Goal: Task Accomplishment & Management: Complete application form

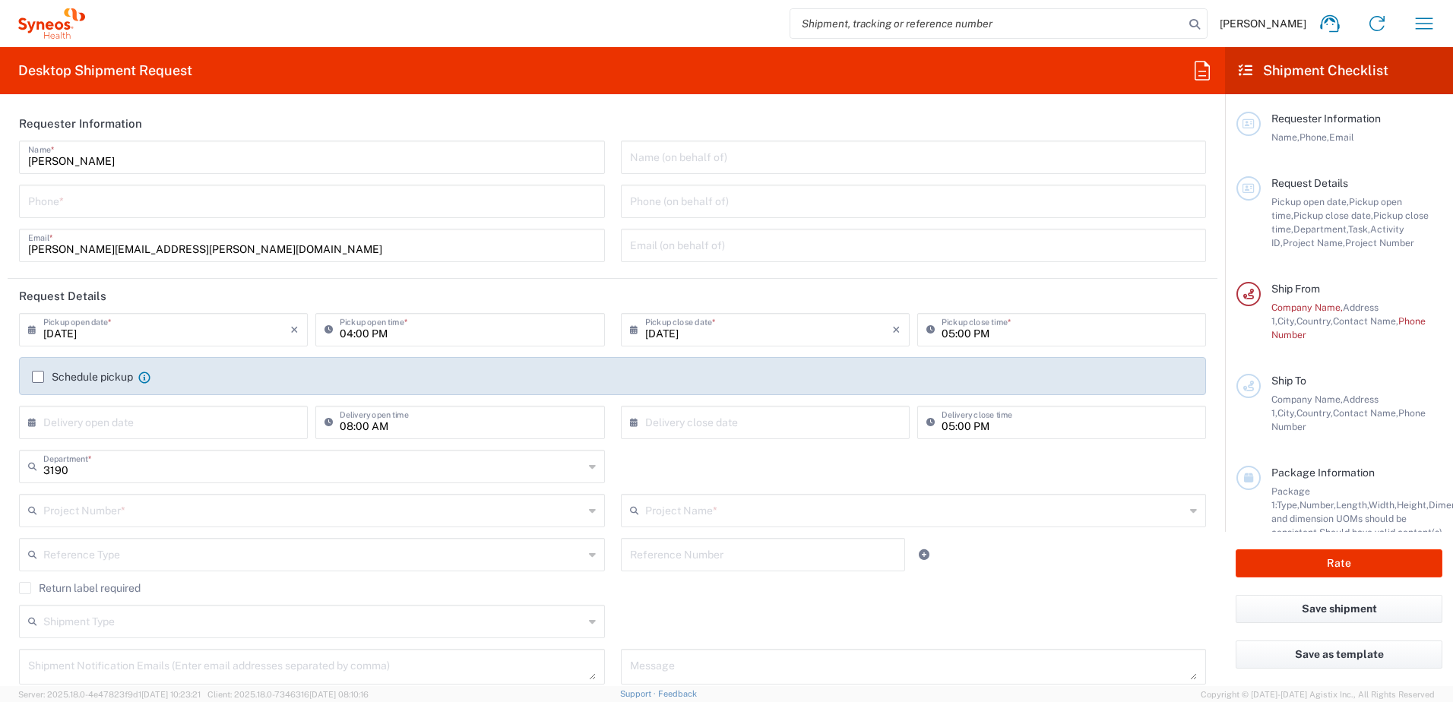
type input "[PERSON_NAME] Research Group Ltd-Macclesfield [GEOGRAPHIC_DATA]"
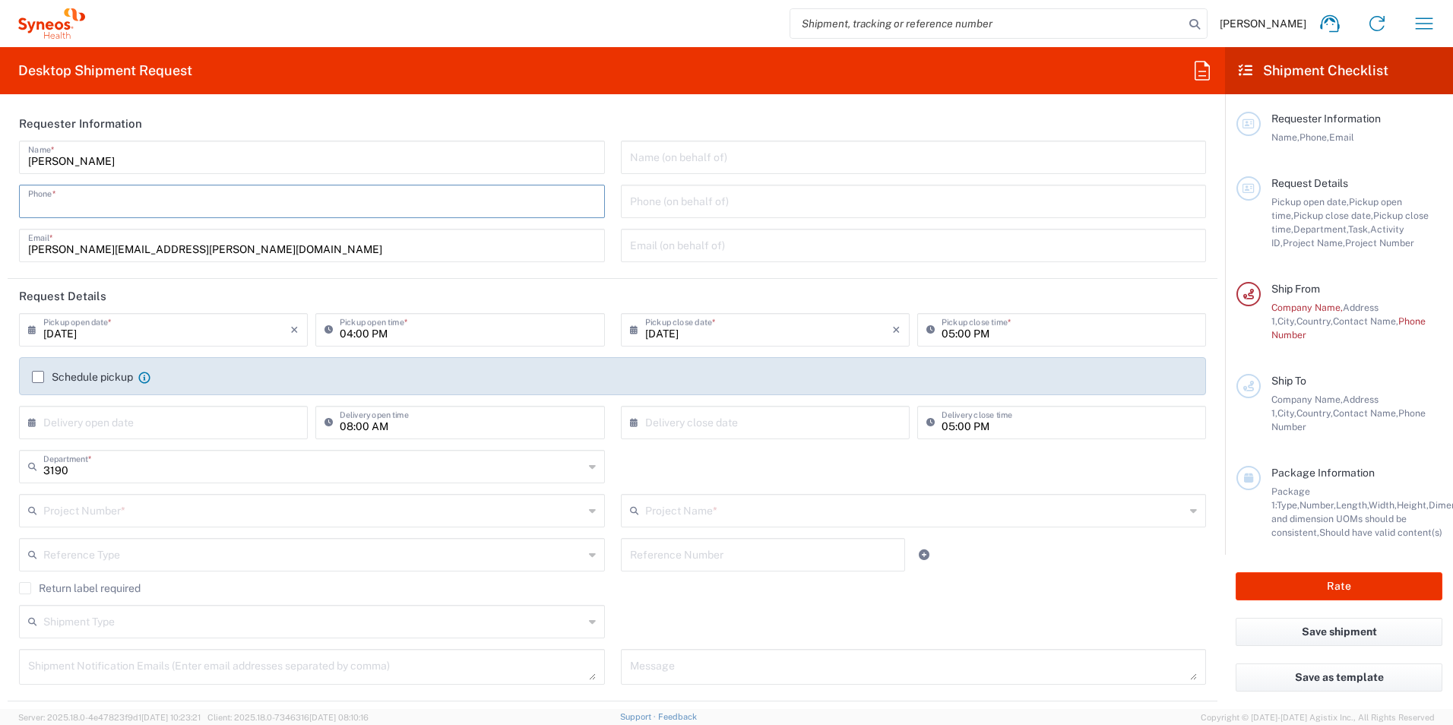
click at [140, 195] on input "tel" at bounding box center [312, 200] width 568 height 27
type input "07576508380"
click at [683, 166] on input "text" at bounding box center [914, 156] width 568 height 27
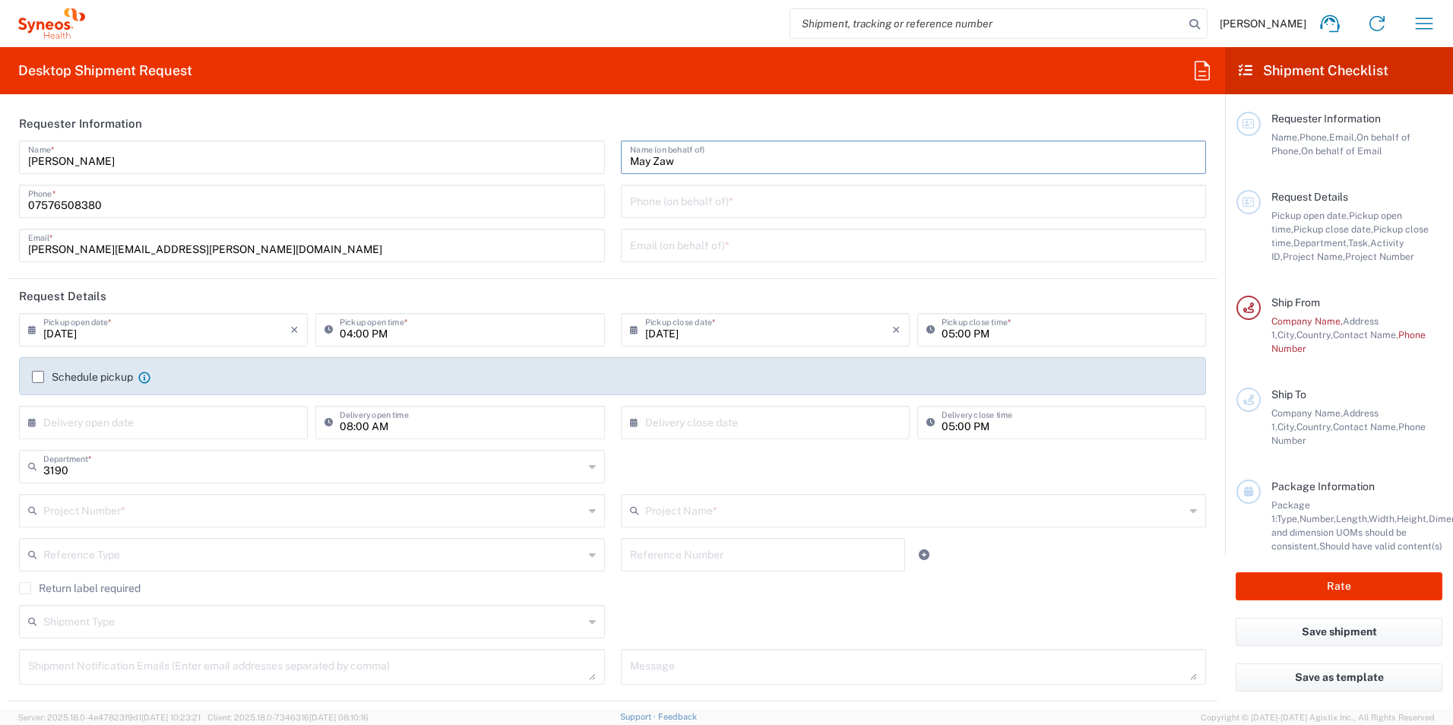
type input "May Zaw"
type input "[PHONE_NUMBER]"
type input "[EMAIL_ADDRESS][DOMAIN_NAME]"
drag, startPoint x: 236, startPoint y: 394, endPoint x: 288, endPoint y: 378, distance: 55.0
click at [236, 394] on div "Schedule pickup When scheduling a pickup please be sure to meet the following c…" at bounding box center [612, 376] width 1187 height 38
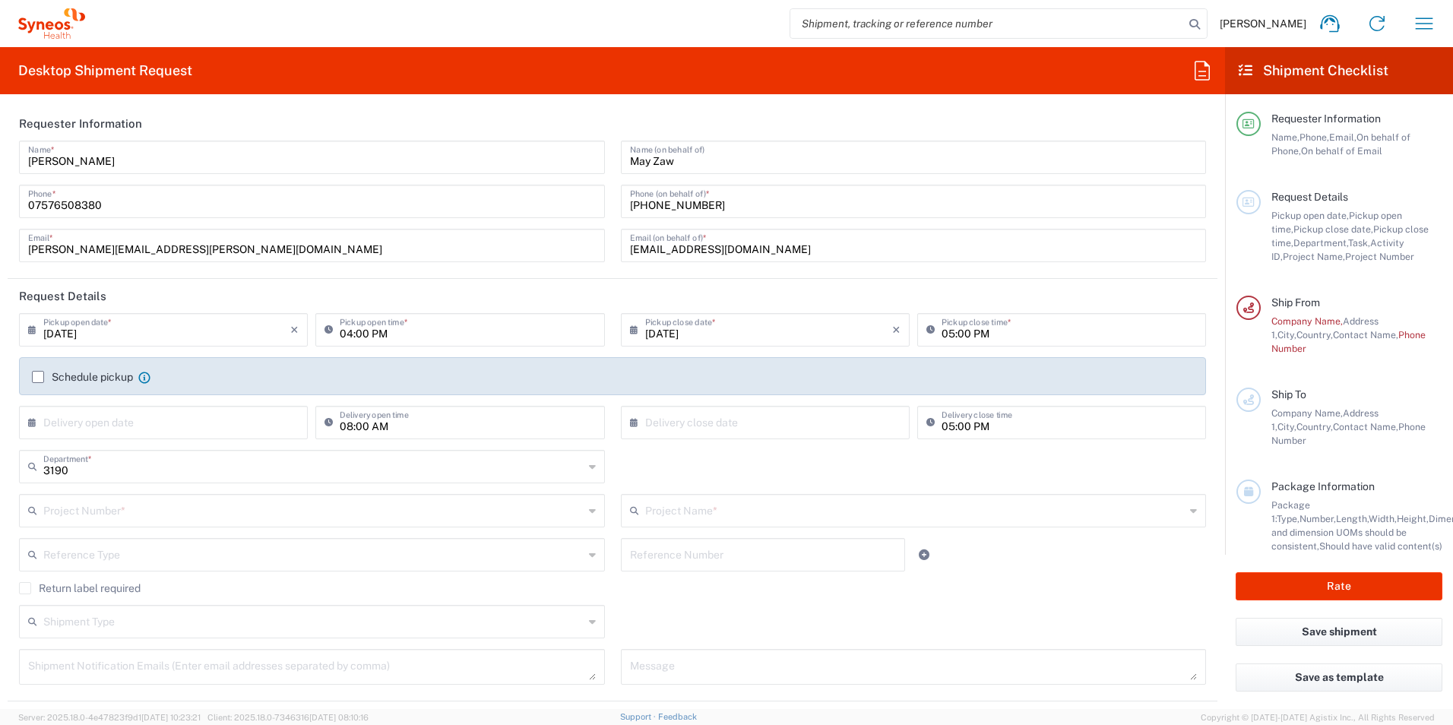
click at [706, 320] on input "[DATE]" at bounding box center [768, 328] width 247 height 27
drag, startPoint x: 768, startPoint y: 387, endPoint x: 724, endPoint y: 428, distance: 59.7
click at [720, 428] on span "8" at bounding box center [717, 423] width 23 height 21
type input "[DATE]"
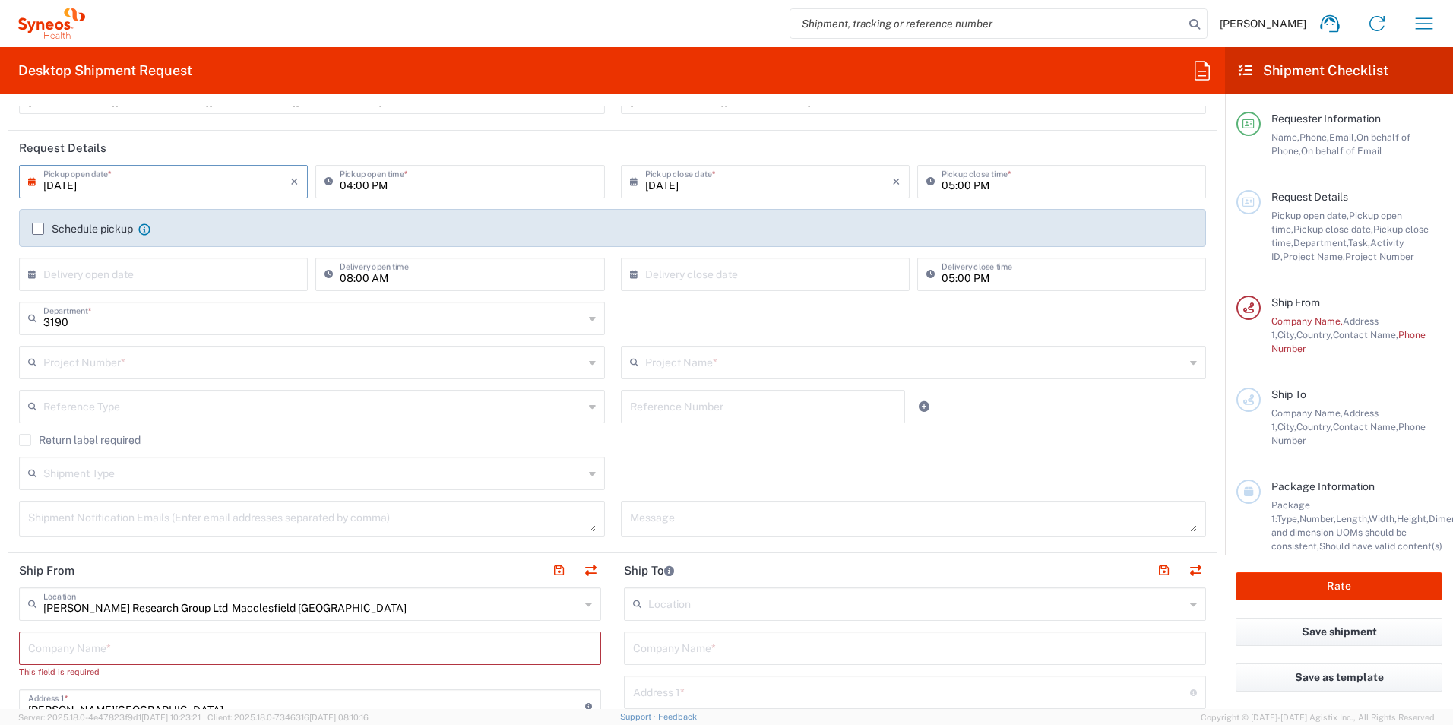
scroll to position [152, 0]
click at [227, 348] on input "text" at bounding box center [313, 357] width 540 height 27
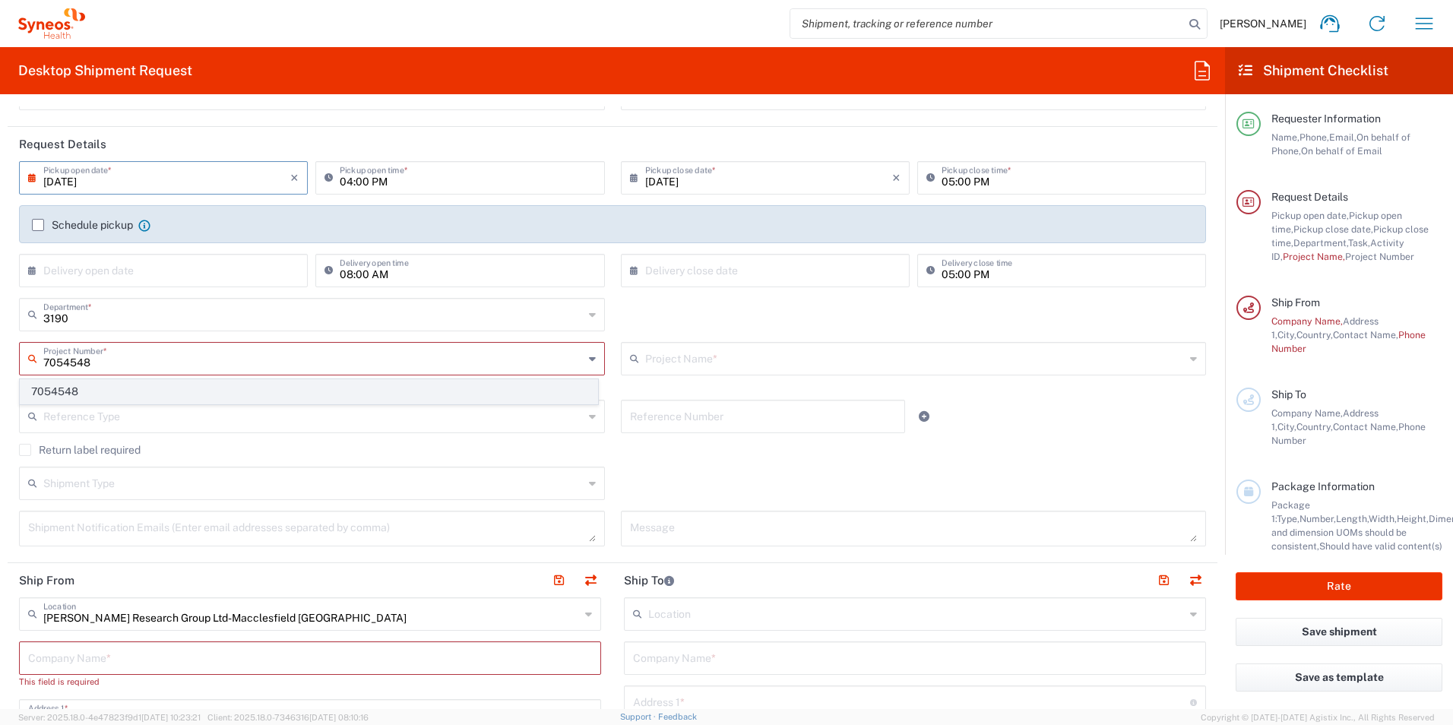
type input "7054548"
click at [104, 395] on span "7054548" at bounding box center [309, 392] width 577 height 24
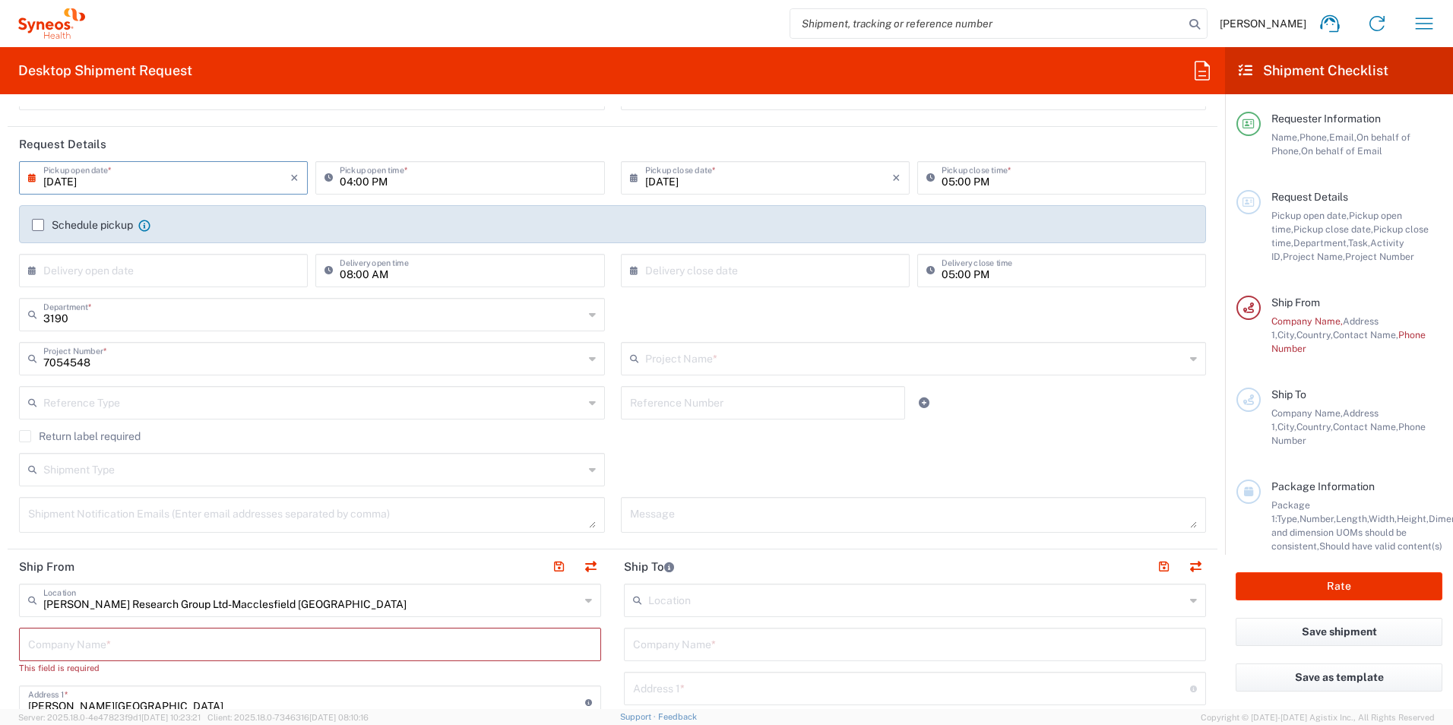
click at [665, 366] on input "text" at bounding box center [915, 357] width 540 height 27
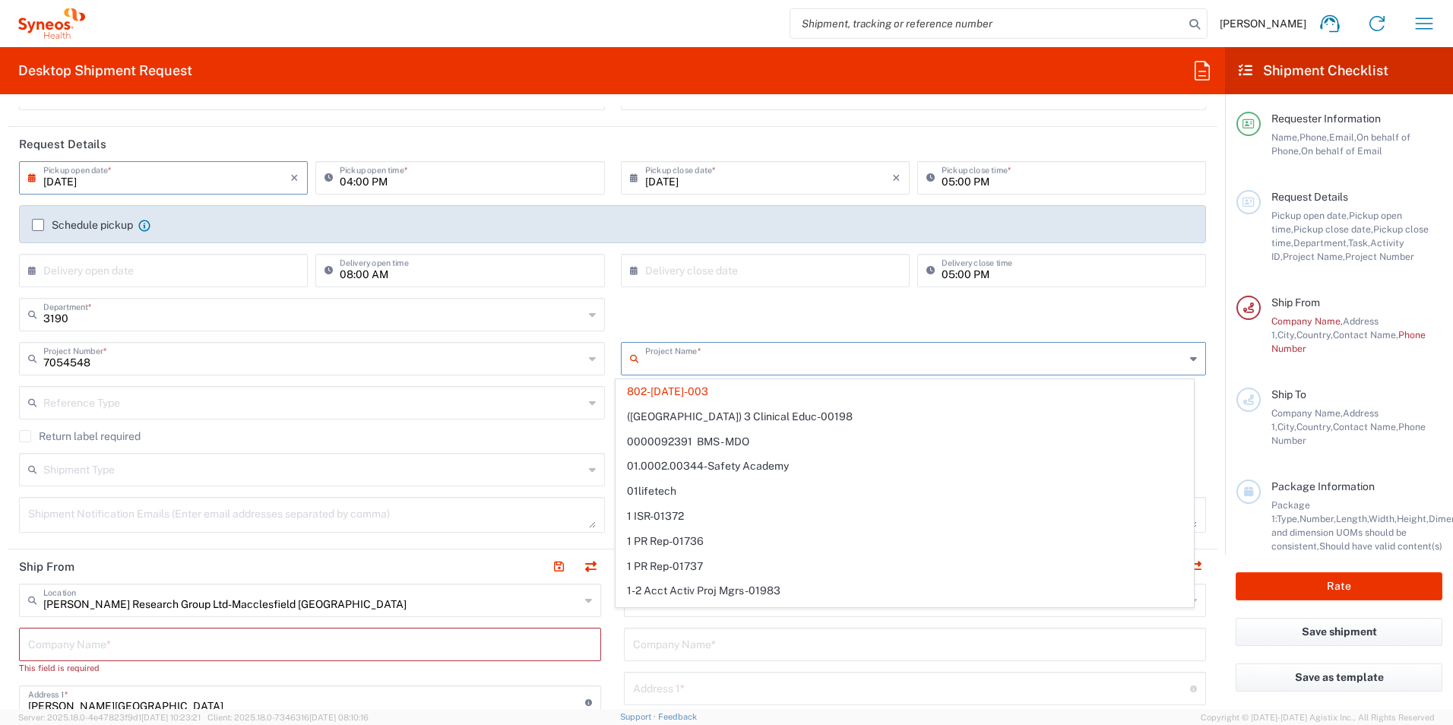
click at [708, 302] on div "3190 Department * 3190 3000 3100 3109 3110 3111 3112 3125 3130 3135 3136 3150 3…" at bounding box center [612, 320] width 1203 height 44
type input "802-[DATE]-003"
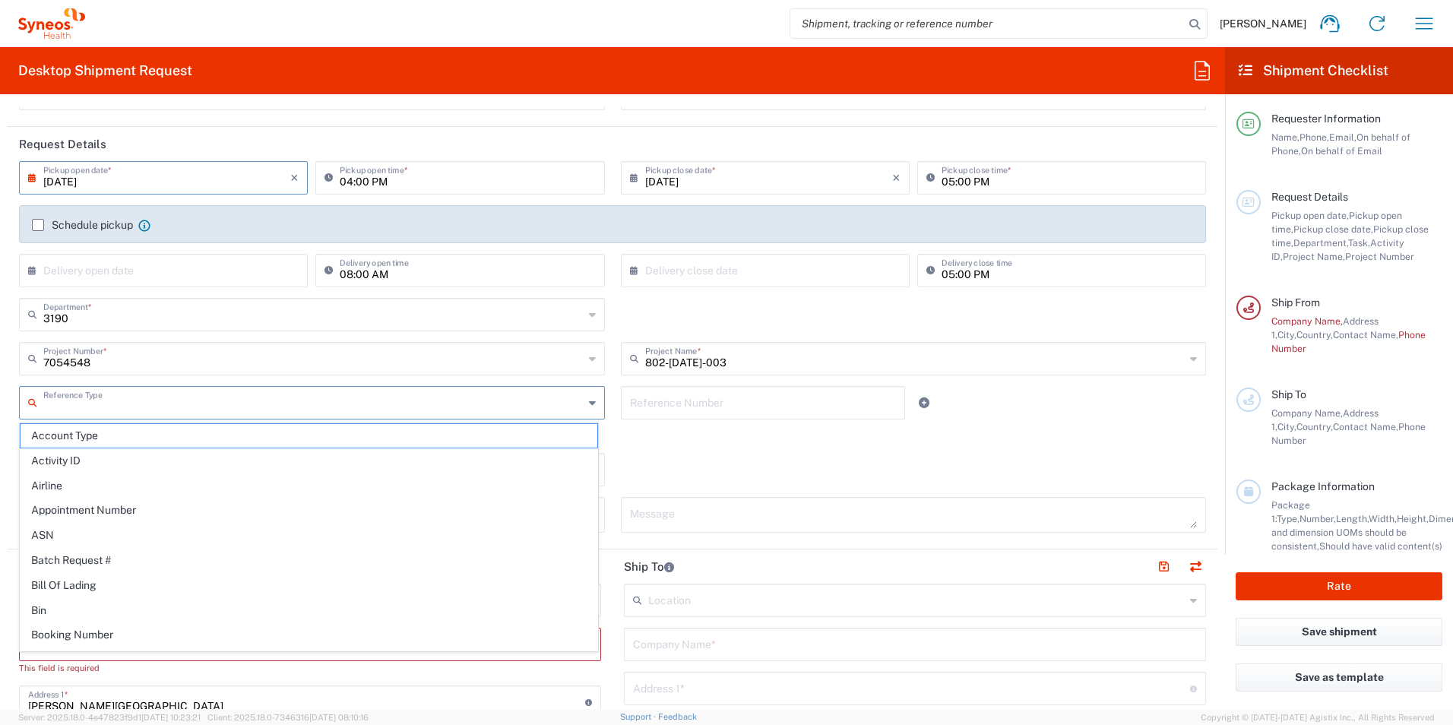
click at [249, 391] on input "text" at bounding box center [313, 401] width 540 height 27
click at [651, 391] on input "text" at bounding box center [763, 401] width 267 height 27
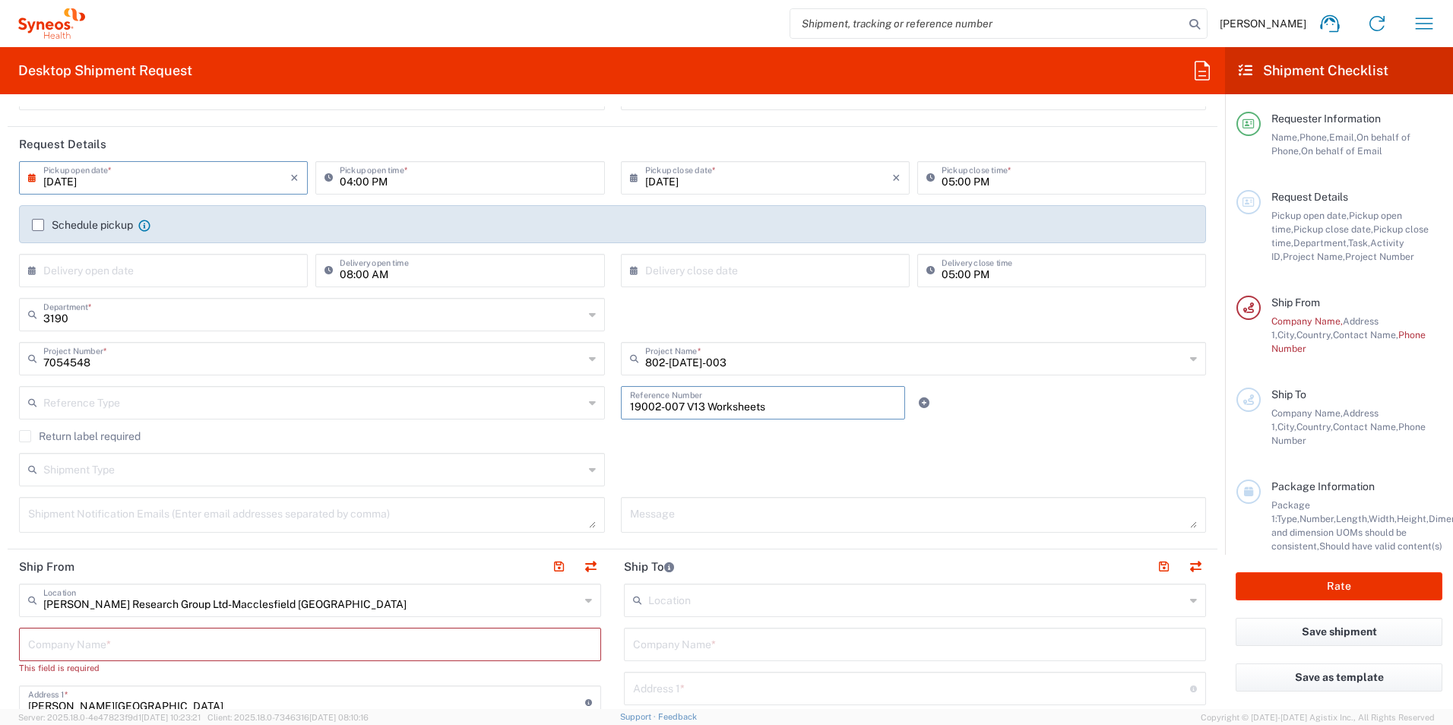
type input "19002-007 V13 Worksheets"
click at [147, 468] on input "text" at bounding box center [313, 468] width 540 height 27
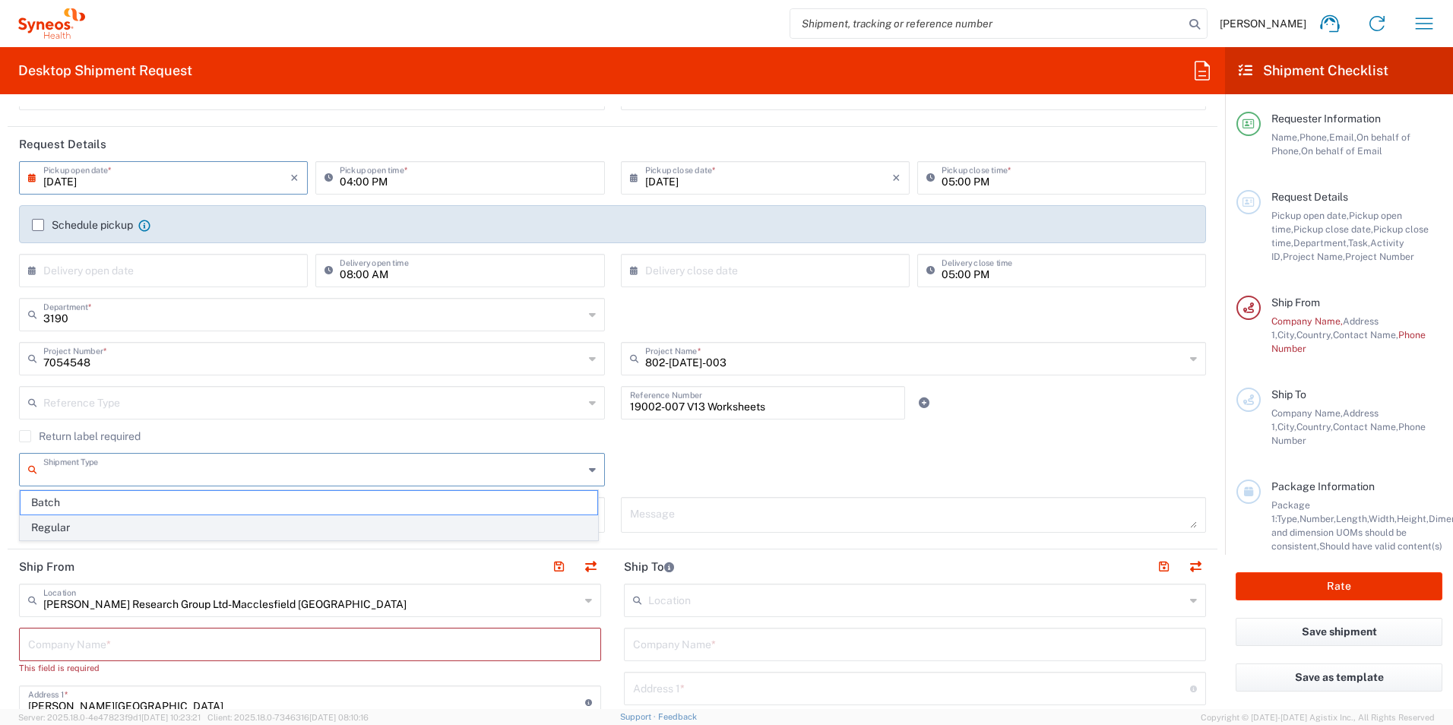
click at [103, 524] on span "Regular" at bounding box center [309, 528] width 577 height 24
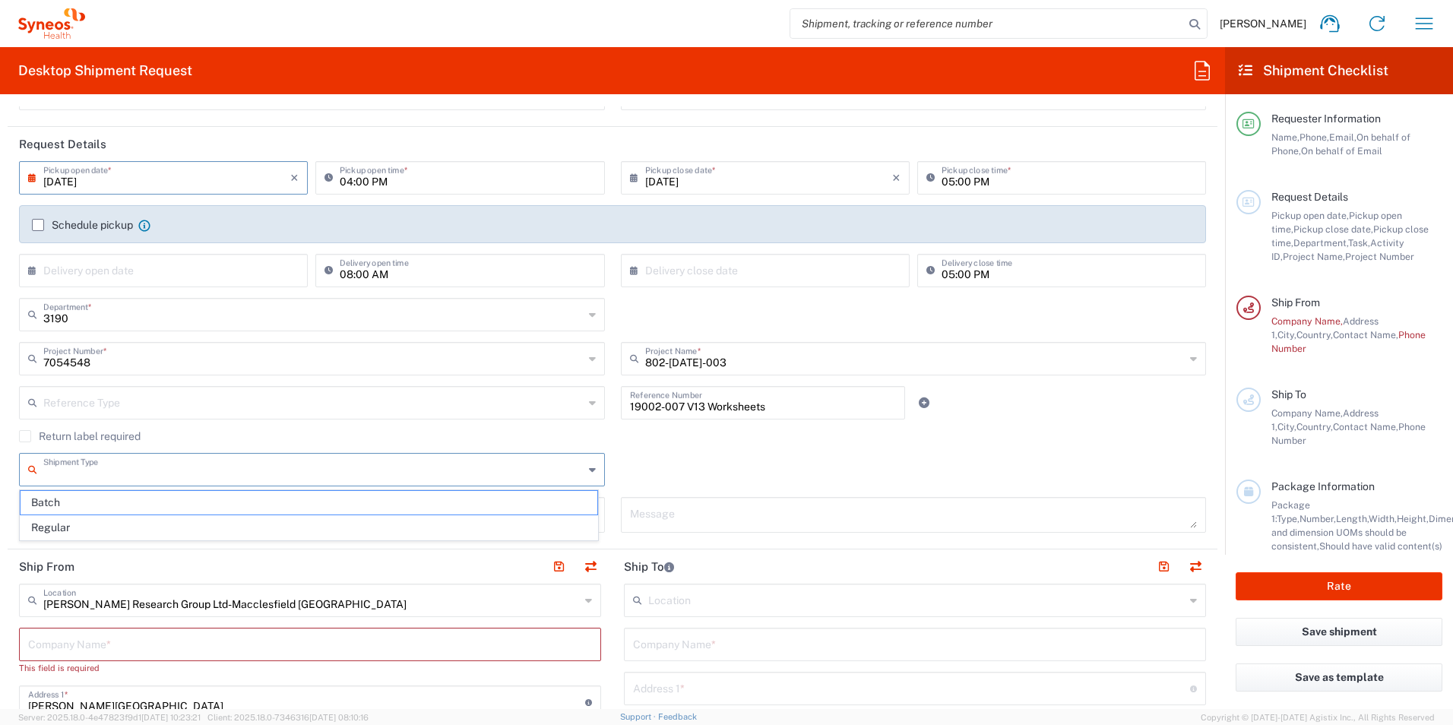
type input "Regular"
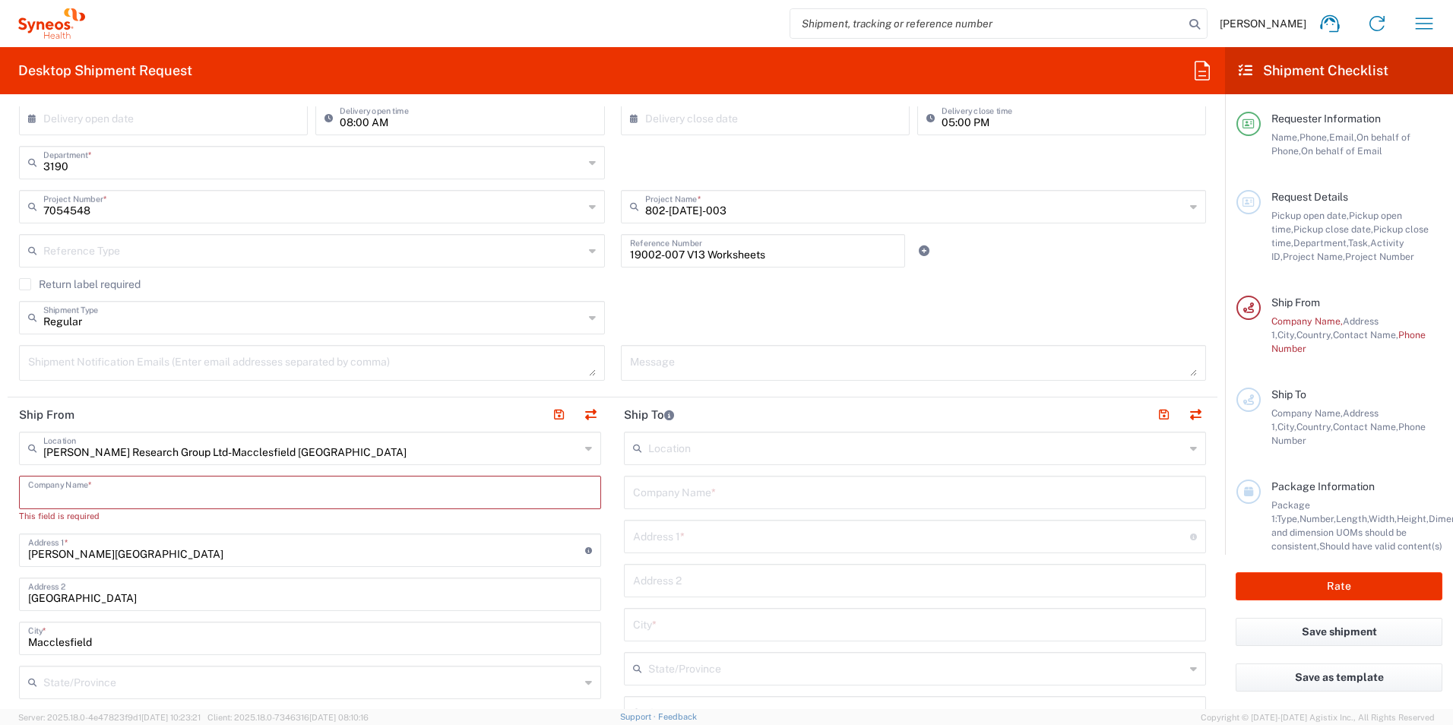
click at [157, 493] on input "text" at bounding box center [310, 491] width 564 height 27
type input "Il"
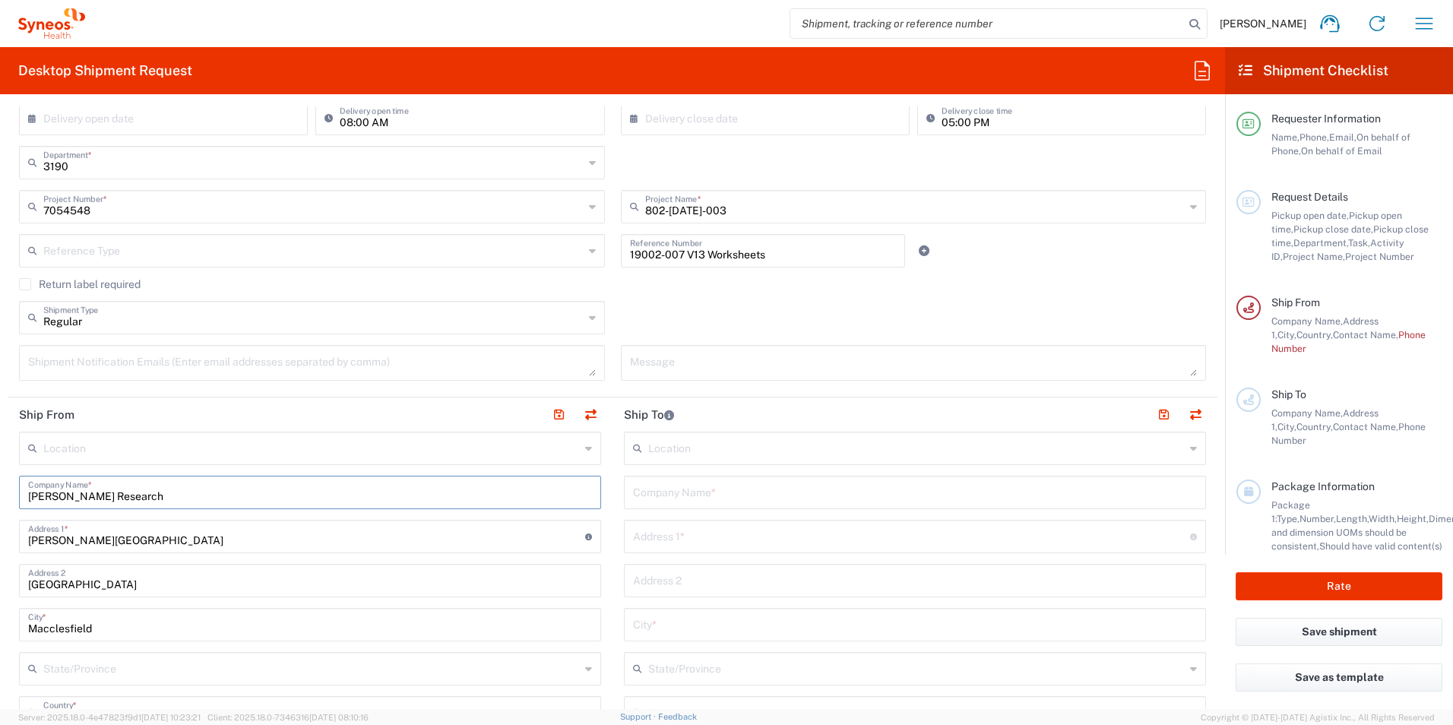
type input "[PERSON_NAME] Research"
drag, startPoint x: 201, startPoint y: 541, endPoint x: 2, endPoint y: 540, distance: 199.9
click at [0, 543] on html "[PERSON_NAME] Home Shipment estimator Shipment tracking Desktop shipment reques…" at bounding box center [726, 362] width 1453 height 725
drag, startPoint x: 195, startPoint y: 600, endPoint x: -174, endPoint y: 597, distance: 368.6
click at [0, 597] on html "[PERSON_NAME] Home Shipment estimator Shipment tracking Desktop shipment reques…" at bounding box center [726, 362] width 1453 height 725
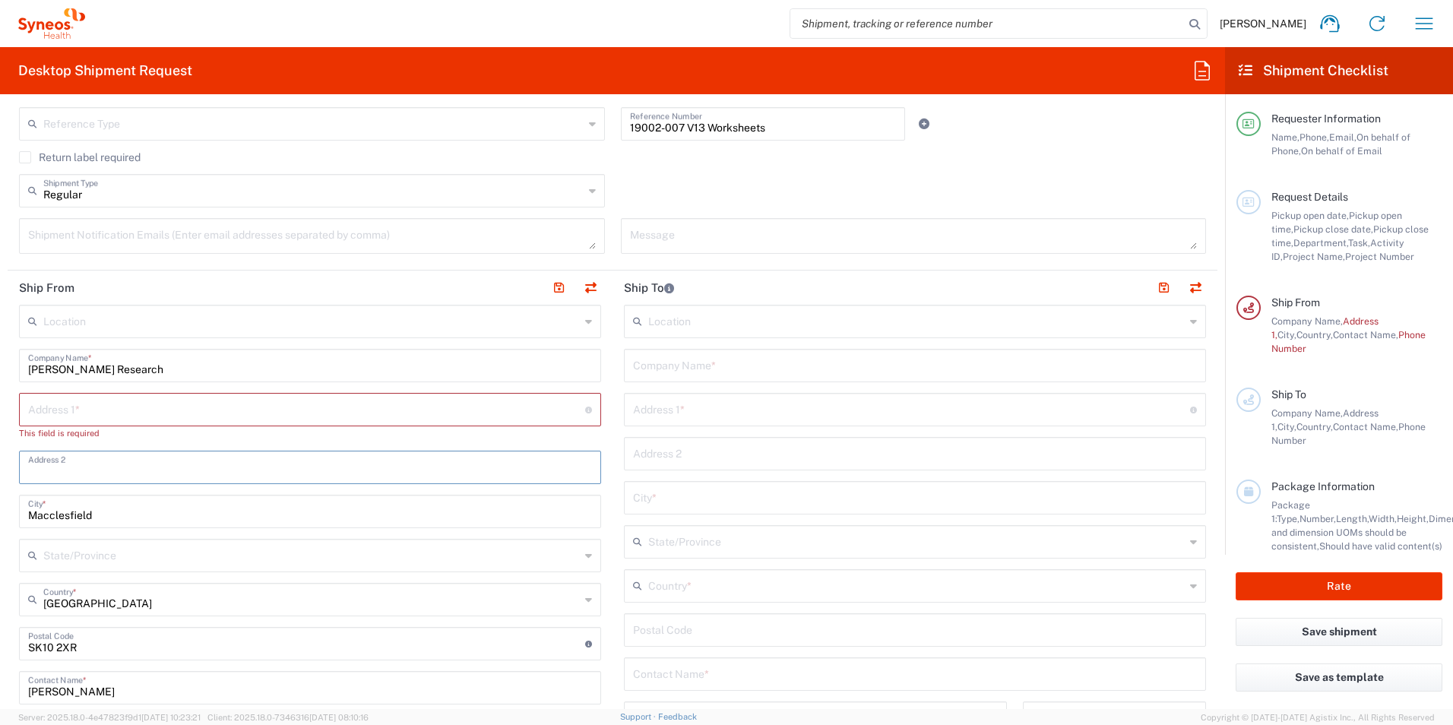
scroll to position [532, 0]
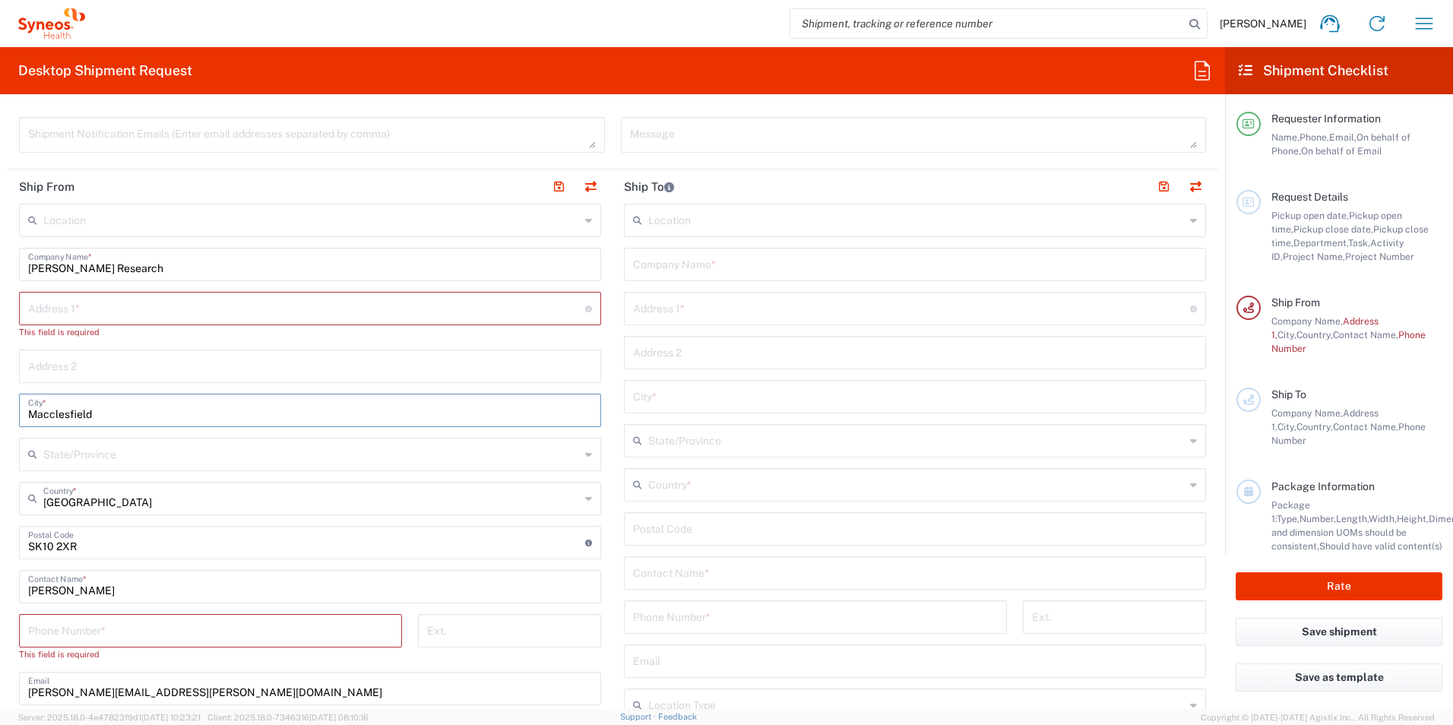
drag, startPoint x: 127, startPoint y: 407, endPoint x: -64, endPoint y: 402, distance: 190.8
click at [0, 402] on html "[PERSON_NAME] Home Shipment estimator Shipment tracking Desktop shipment reques…" at bounding box center [726, 362] width 1453 height 725
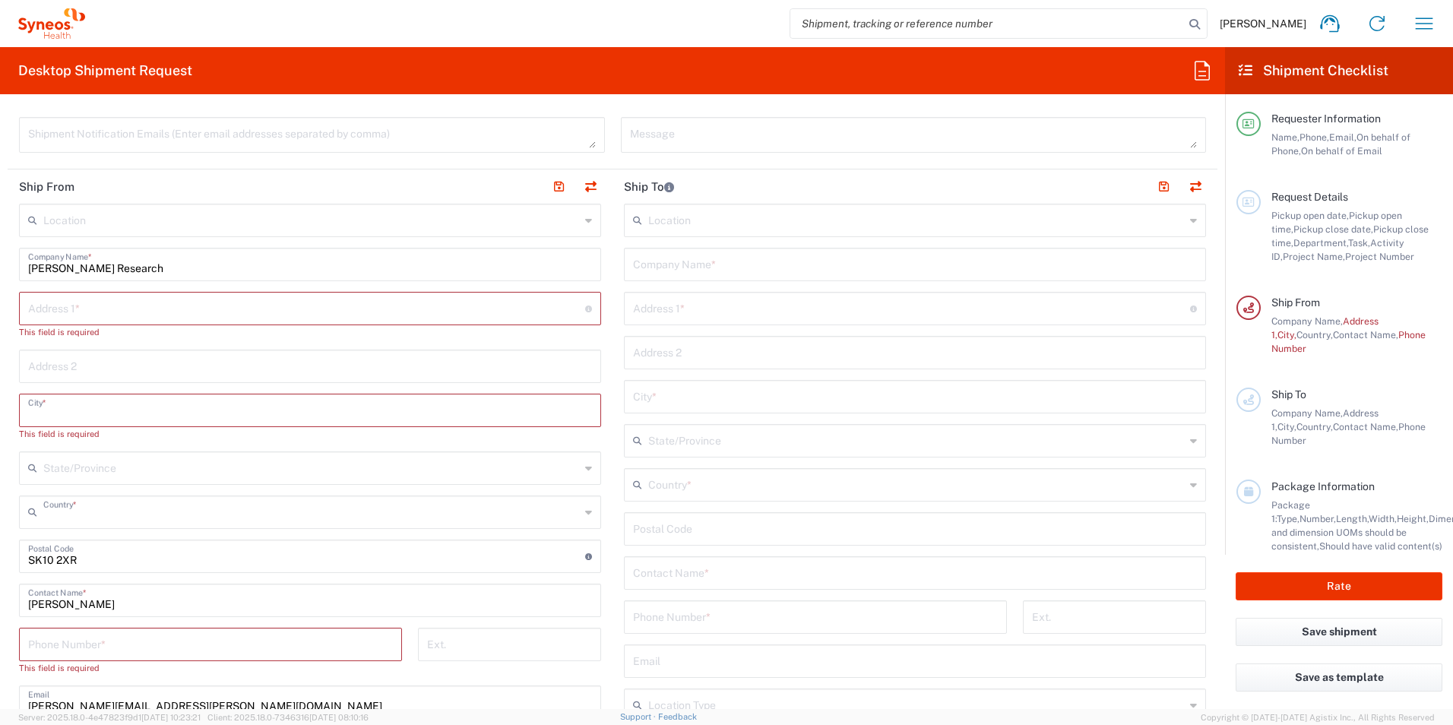
click at [147, 510] on input "text" at bounding box center [311, 511] width 537 height 27
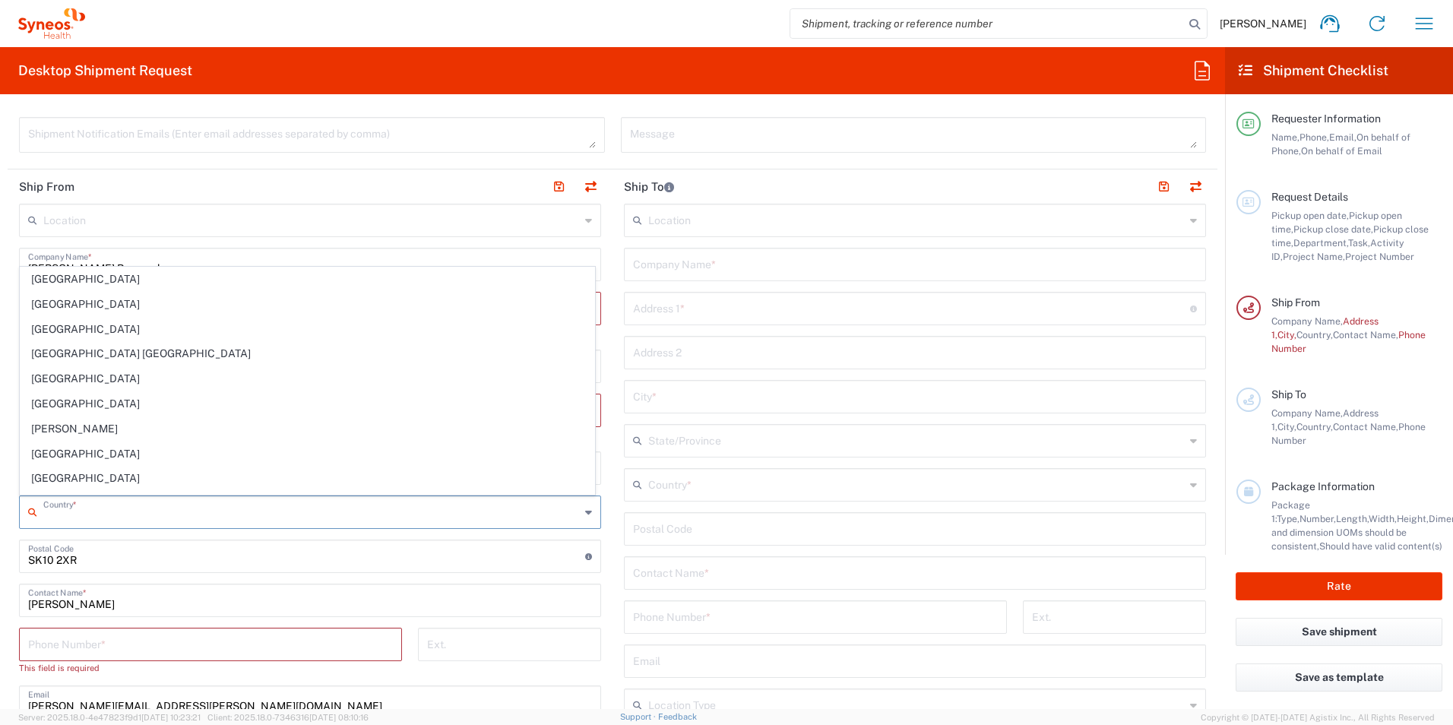
scroll to position [836, 0]
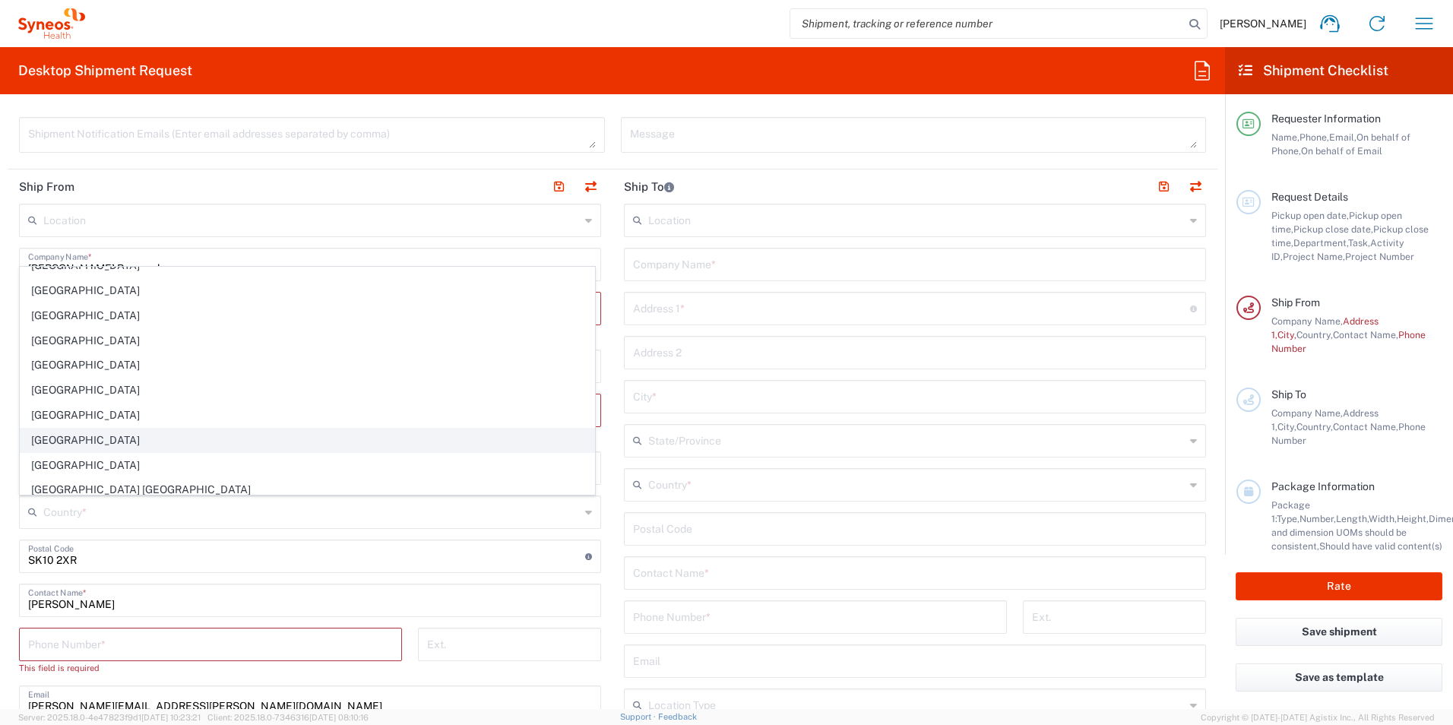
click at [78, 434] on span "[GEOGRAPHIC_DATA]" at bounding box center [308, 441] width 574 height 24
type input "[GEOGRAPHIC_DATA]"
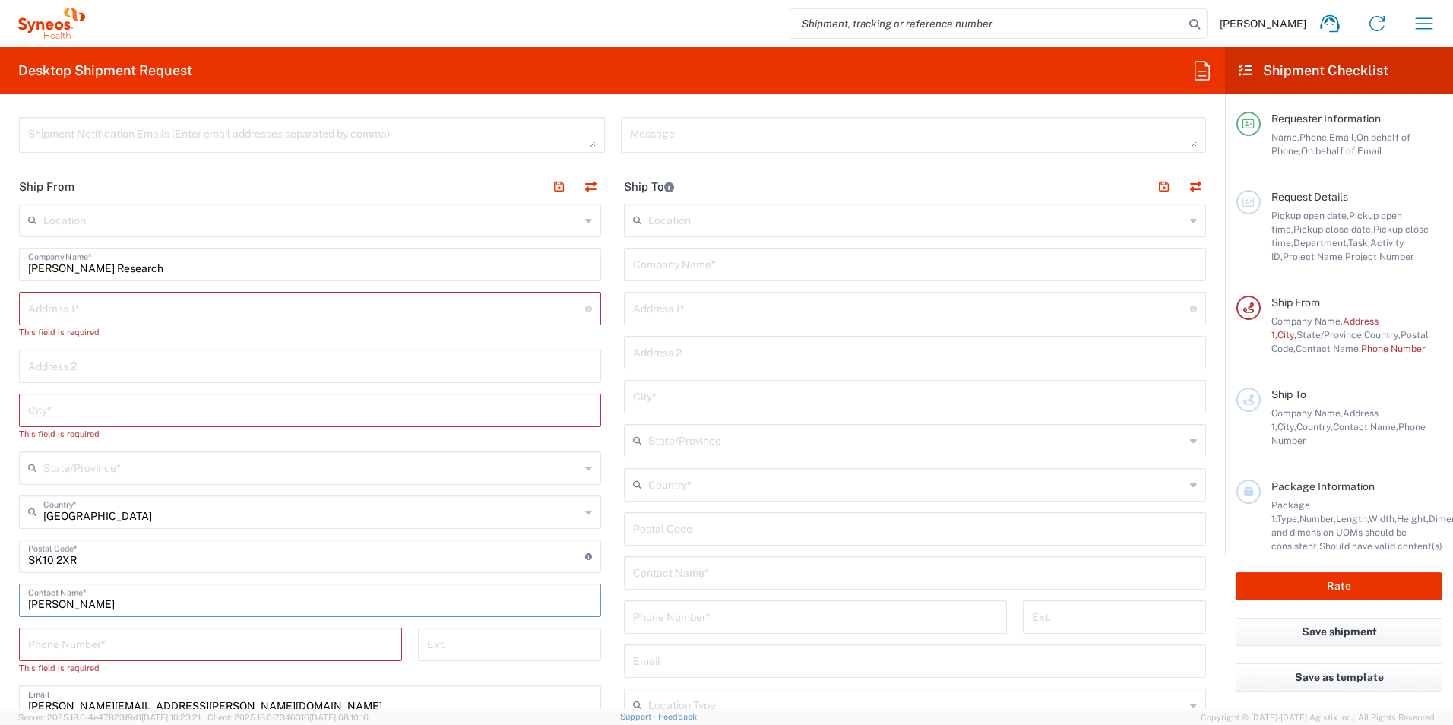
drag, startPoint x: 97, startPoint y: 603, endPoint x: -13, endPoint y: 587, distance: 110.6
click at [0, 587] on html "[PERSON_NAME] Home Shipment estimator Shipment tracking Desktop shipment reques…" at bounding box center [726, 362] width 1453 height 725
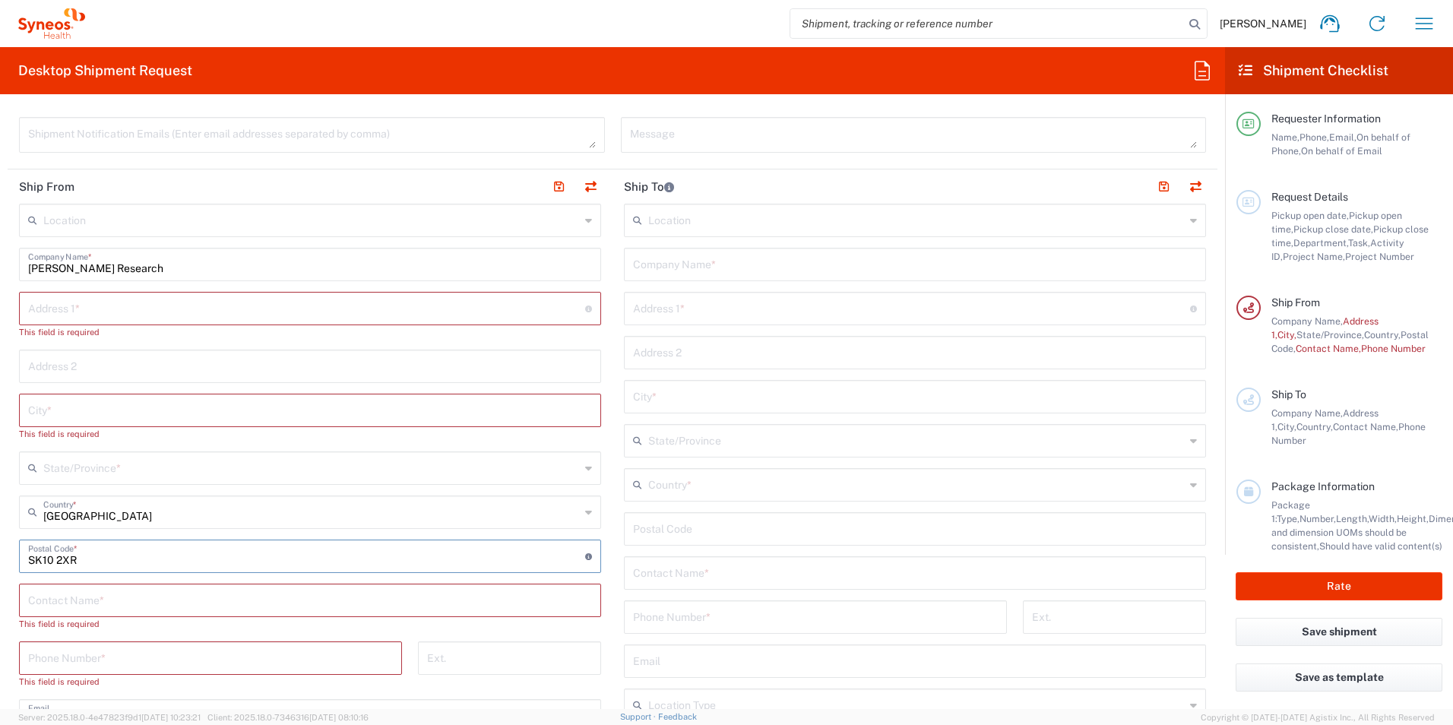
drag, startPoint x: 104, startPoint y: 565, endPoint x: 18, endPoint y: 559, distance: 86.2
click at [18, 559] on main "Location [PERSON_NAME] LLC-[GEOGRAPHIC_DATA] [GEOGRAPHIC_DATA] [GEOGRAPHIC_DATA…" at bounding box center [310, 594] width 605 height 781
click at [85, 318] on input "text" at bounding box center [306, 307] width 557 height 27
type input "6"
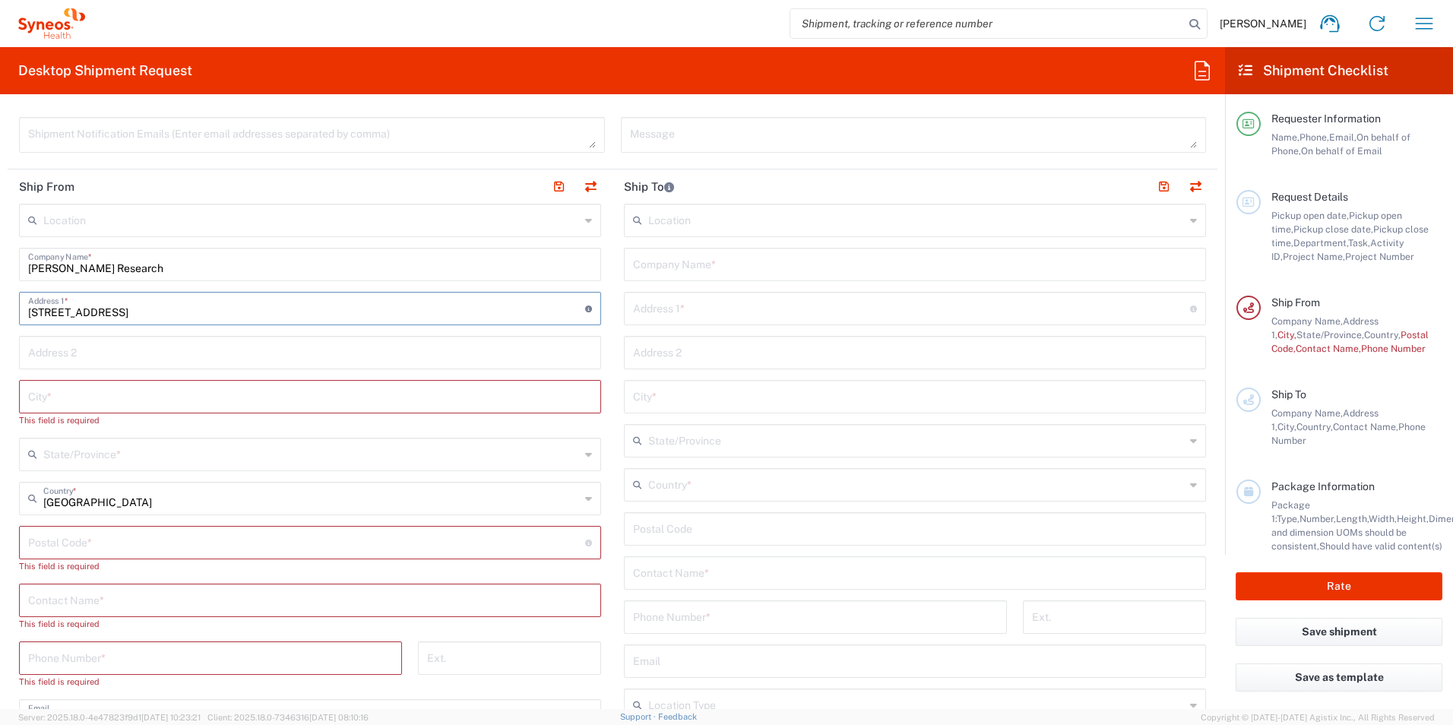
type input "[STREET_ADDRESS]"
click at [88, 328] on div "Location [PERSON_NAME] LLC-[GEOGRAPHIC_DATA] [GEOGRAPHIC_DATA] [GEOGRAPHIC_DATA…" at bounding box center [310, 594] width 582 height 781
click at [93, 344] on input "text" at bounding box center [310, 351] width 564 height 27
click at [30, 395] on input "text" at bounding box center [310, 395] width 564 height 27
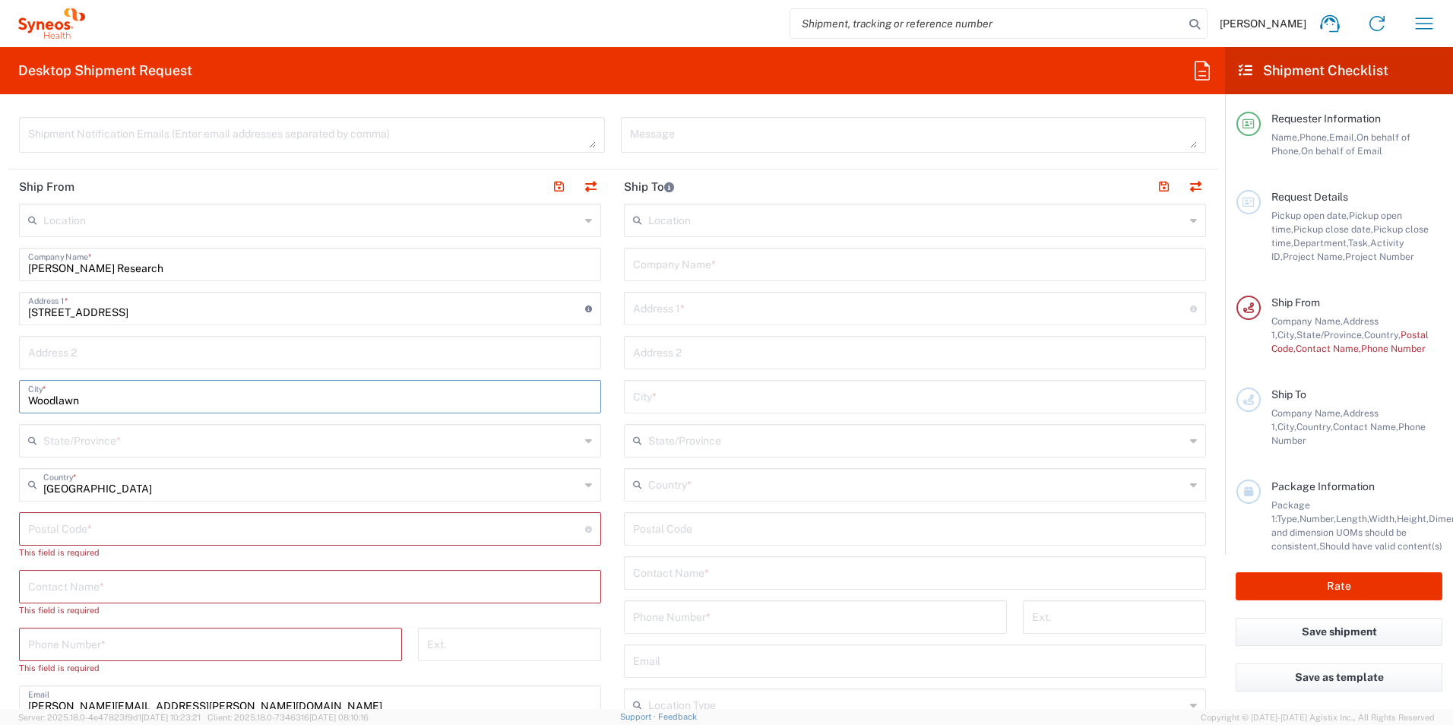
type input "Woodlawn"
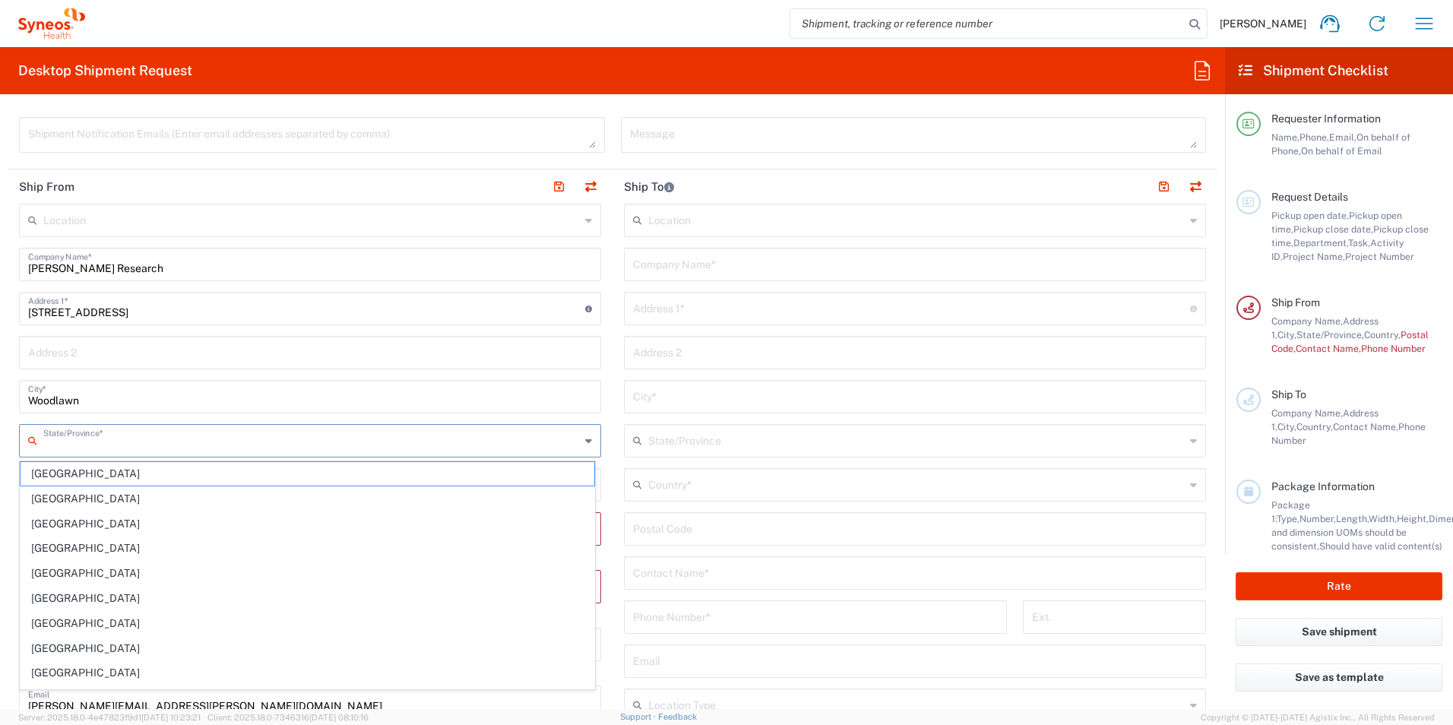
click at [101, 446] on input "text" at bounding box center [311, 439] width 537 height 27
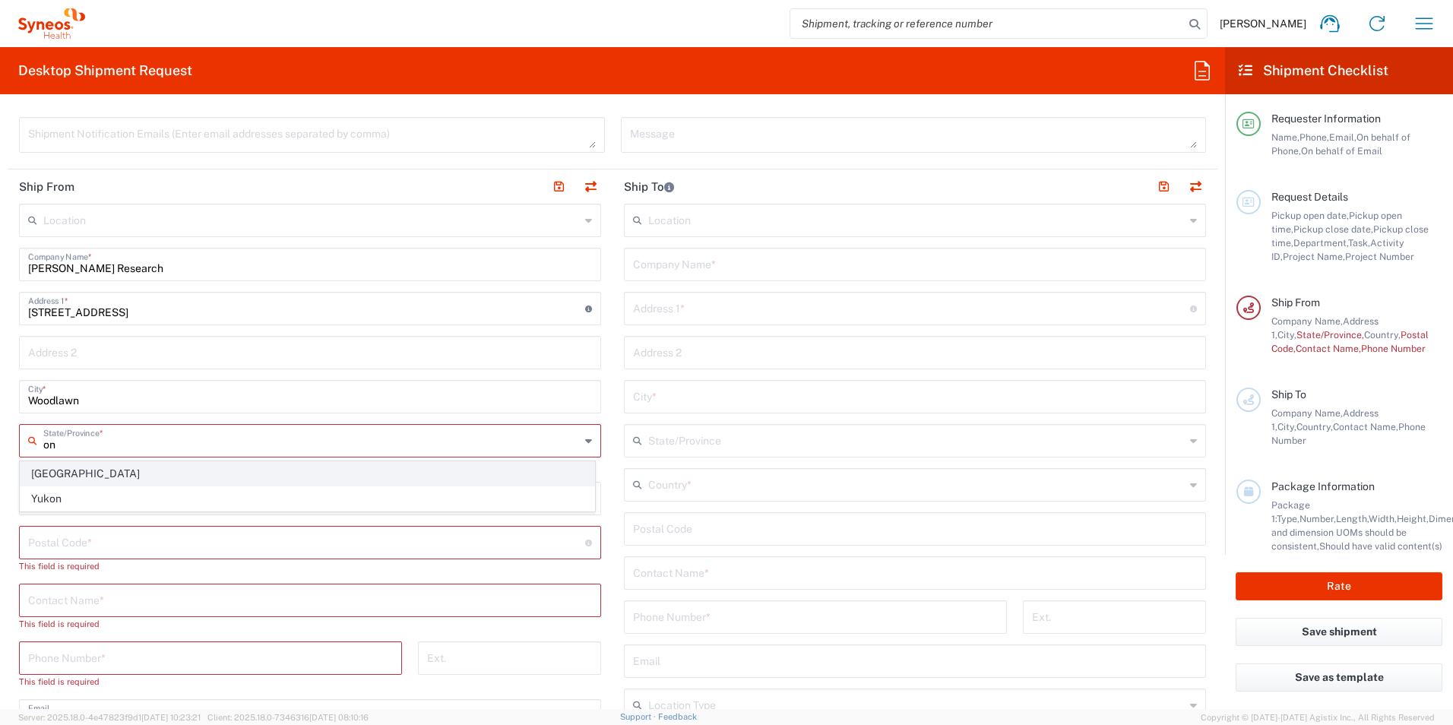
click at [90, 481] on span "[GEOGRAPHIC_DATA]" at bounding box center [308, 474] width 574 height 24
type input "[GEOGRAPHIC_DATA]"
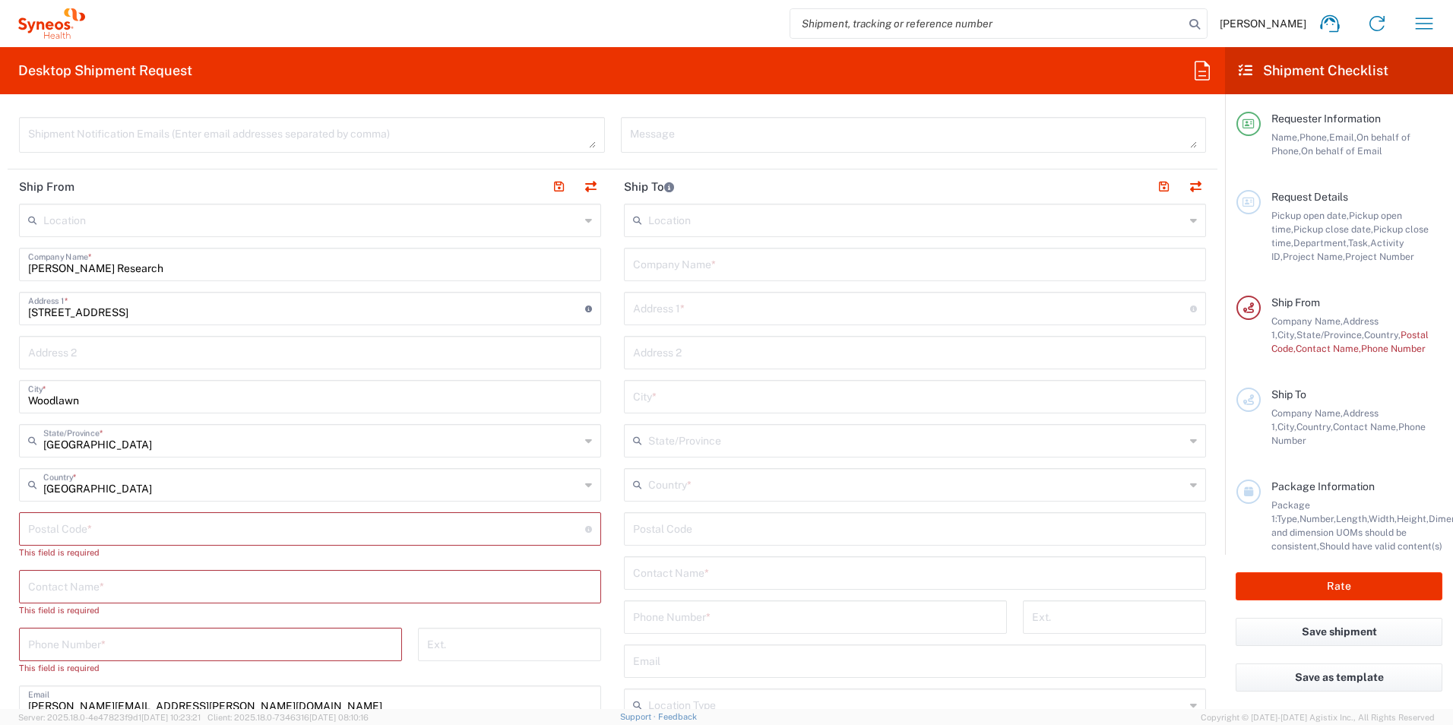
click at [80, 534] on input "undefined" at bounding box center [306, 528] width 557 height 27
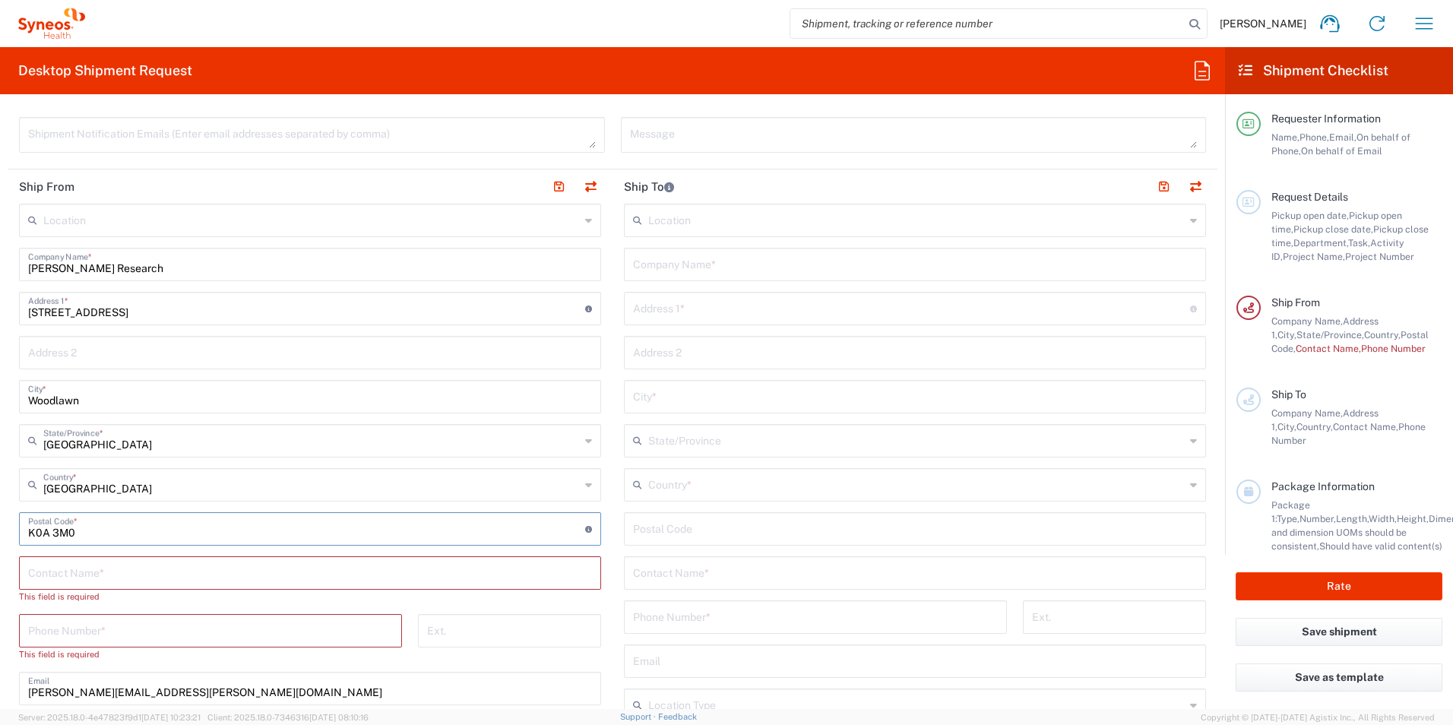
type input "K0A 3M0"
click at [89, 580] on input "text" at bounding box center [310, 572] width 564 height 27
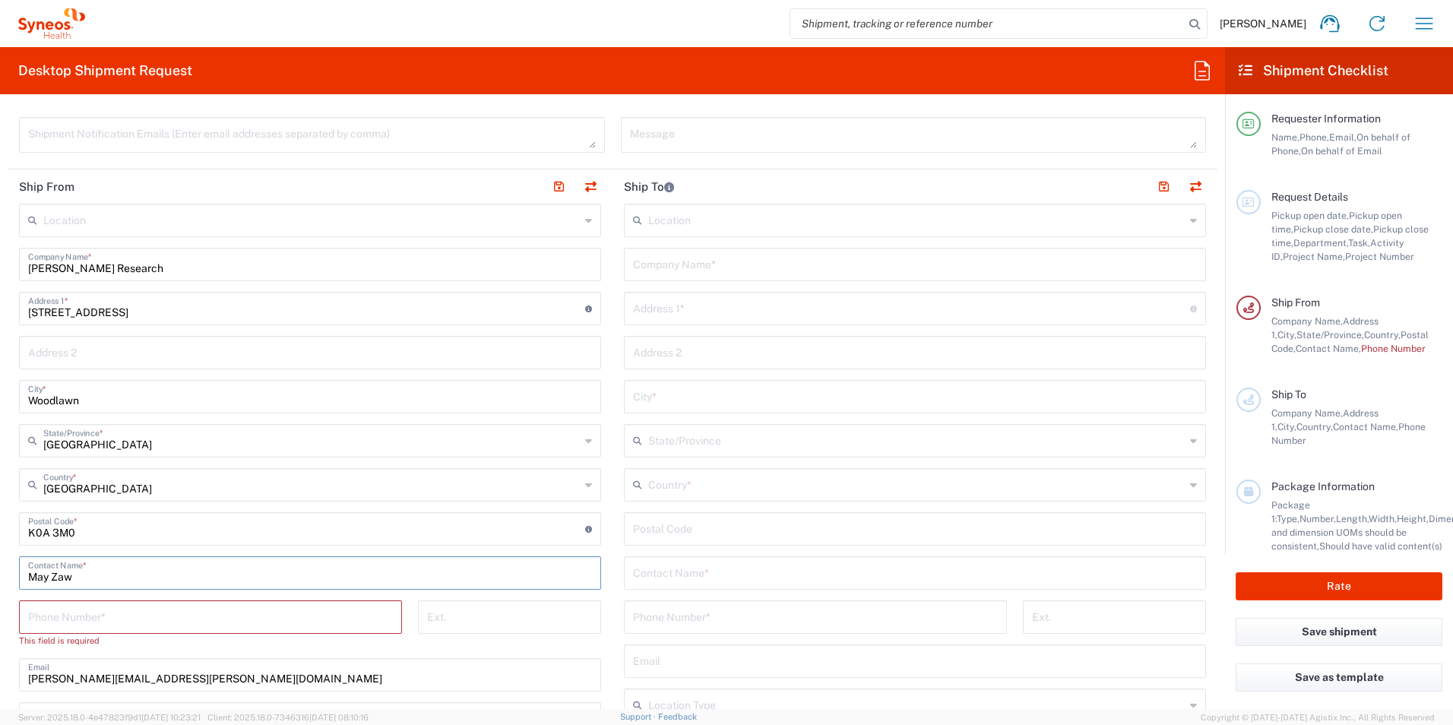
type input "May Zaw"
click at [90, 613] on input "tel" at bounding box center [210, 616] width 365 height 27
click at [89, 626] on input "tel" at bounding box center [210, 616] width 365 height 27
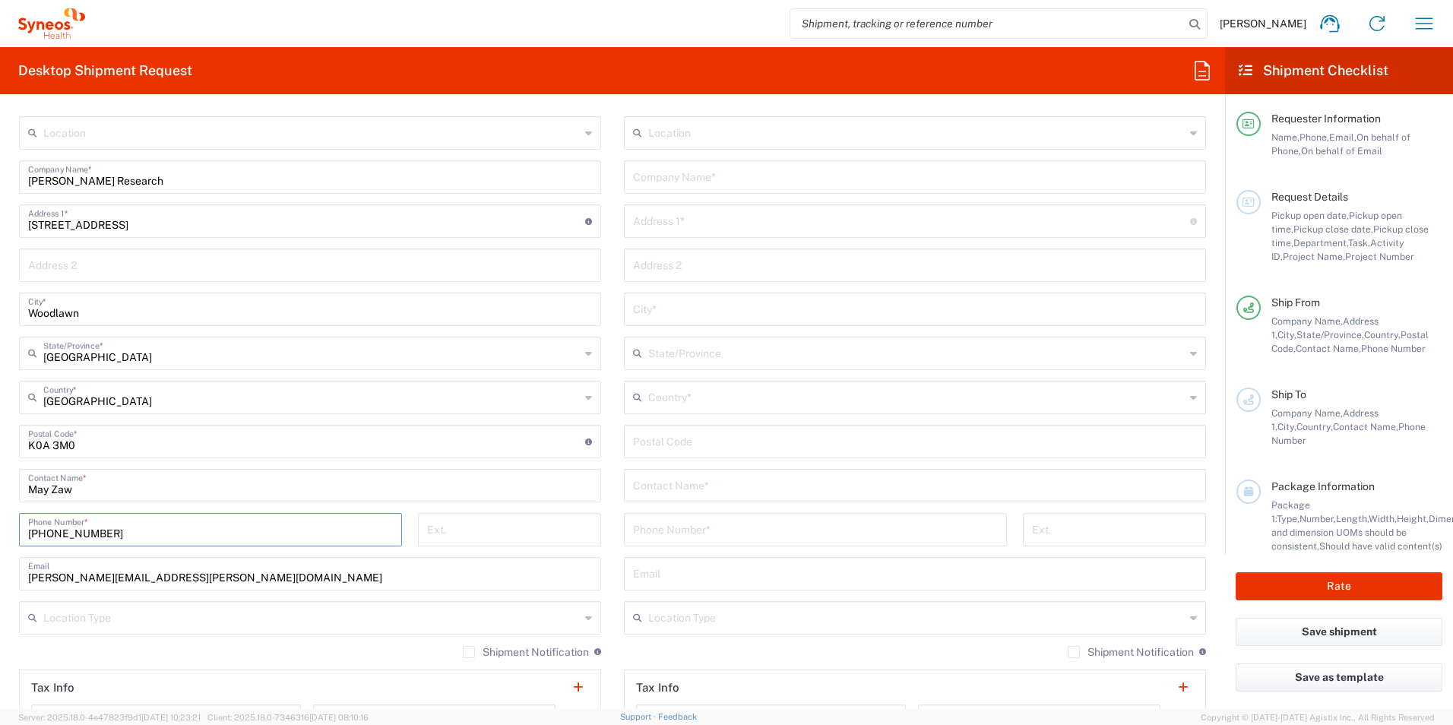
scroll to position [760, 0]
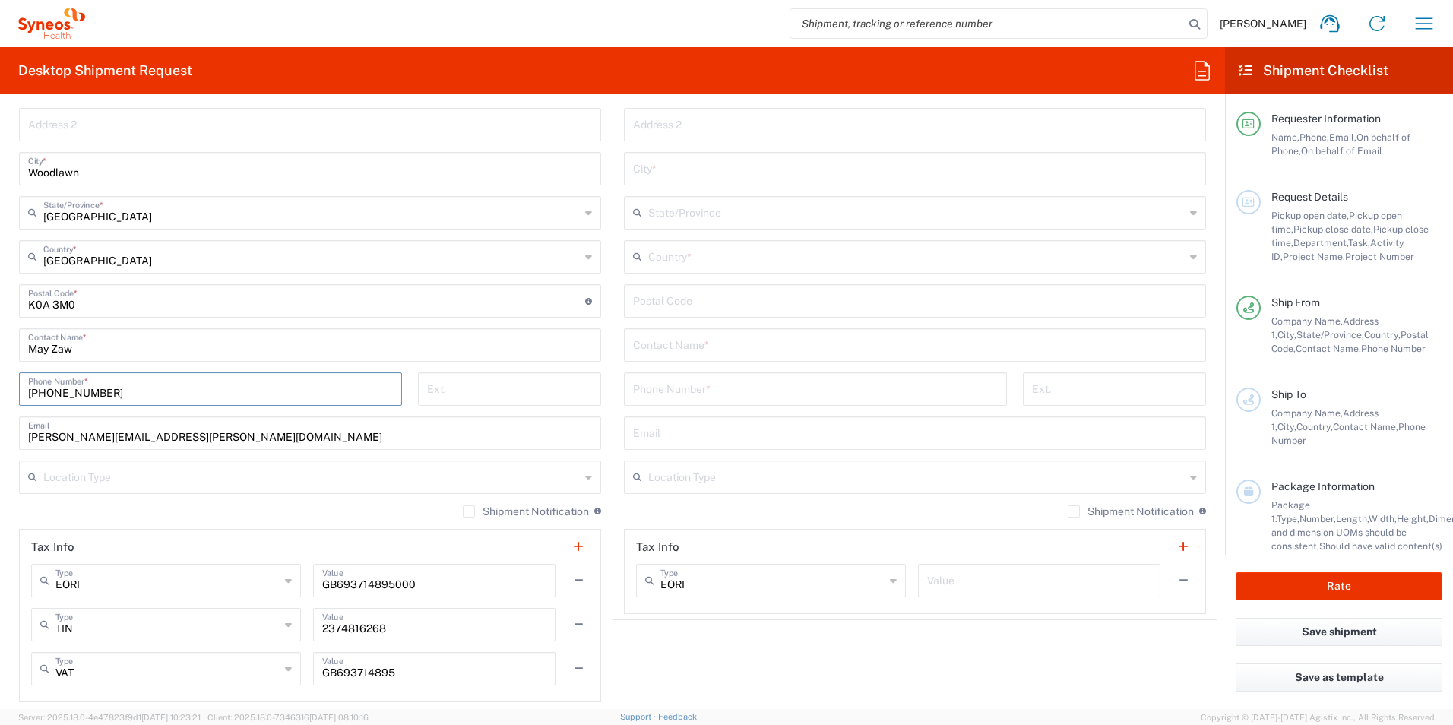
type input "[PHONE_NUMBER]"
drag, startPoint x: 243, startPoint y: 443, endPoint x: 68, endPoint y: 449, distance: 174.9
click at [68, 449] on div "[PERSON_NAME][EMAIL_ADDRESS][PERSON_NAME][DOMAIN_NAME] Email" at bounding box center [310, 432] width 582 height 33
click at [226, 435] on input "[PERSON_NAME][EMAIL_ADDRESS][PERSON_NAME][DOMAIN_NAME]" at bounding box center [310, 432] width 564 height 27
drag, startPoint x: 264, startPoint y: 439, endPoint x: 28, endPoint y: 439, distance: 235.6
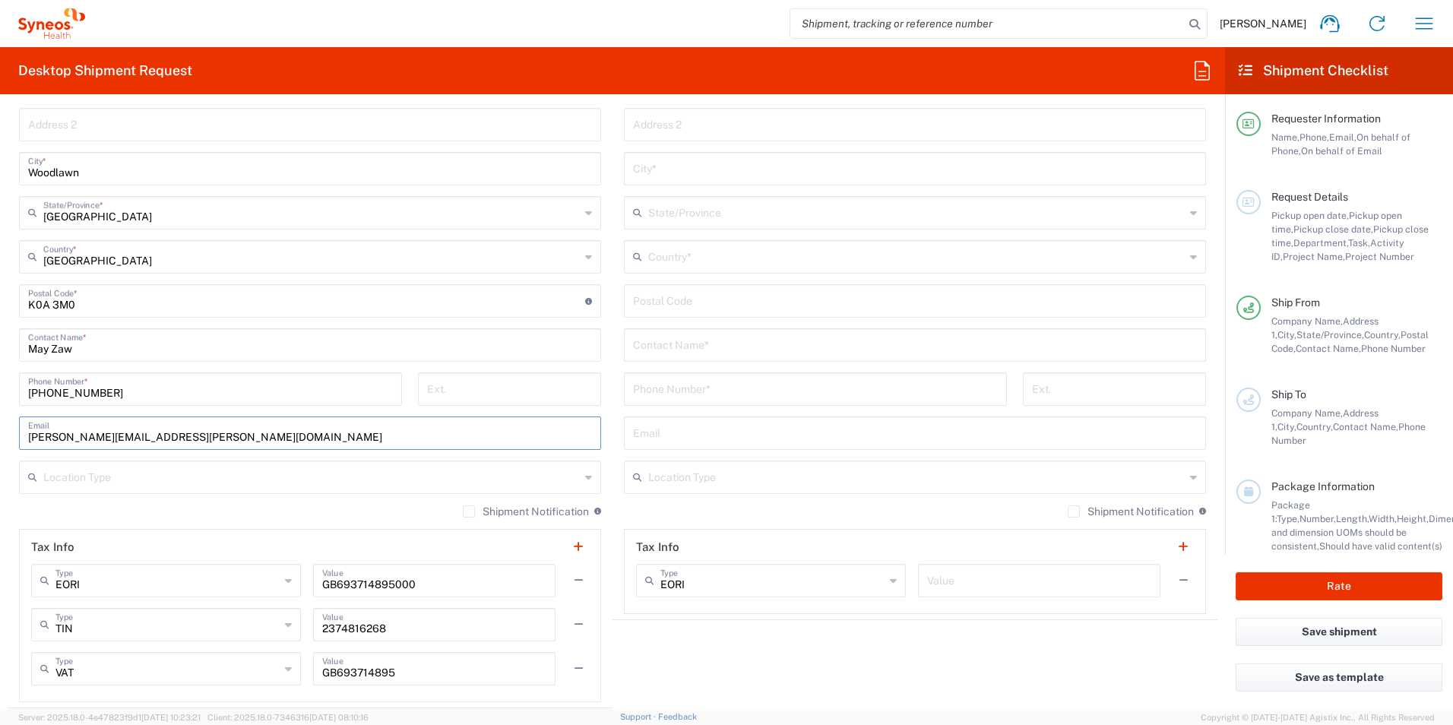
click at [28, 439] on input "[PERSON_NAME][EMAIL_ADDRESS][PERSON_NAME][DOMAIN_NAME]" at bounding box center [310, 432] width 564 height 27
type input "[EMAIL_ADDRESS][DOMAIN_NAME]"
click at [424, 448] on div "[EMAIL_ADDRESS][DOMAIN_NAME] Email" at bounding box center [310, 432] width 582 height 33
click at [337, 474] on input "text" at bounding box center [311, 476] width 537 height 27
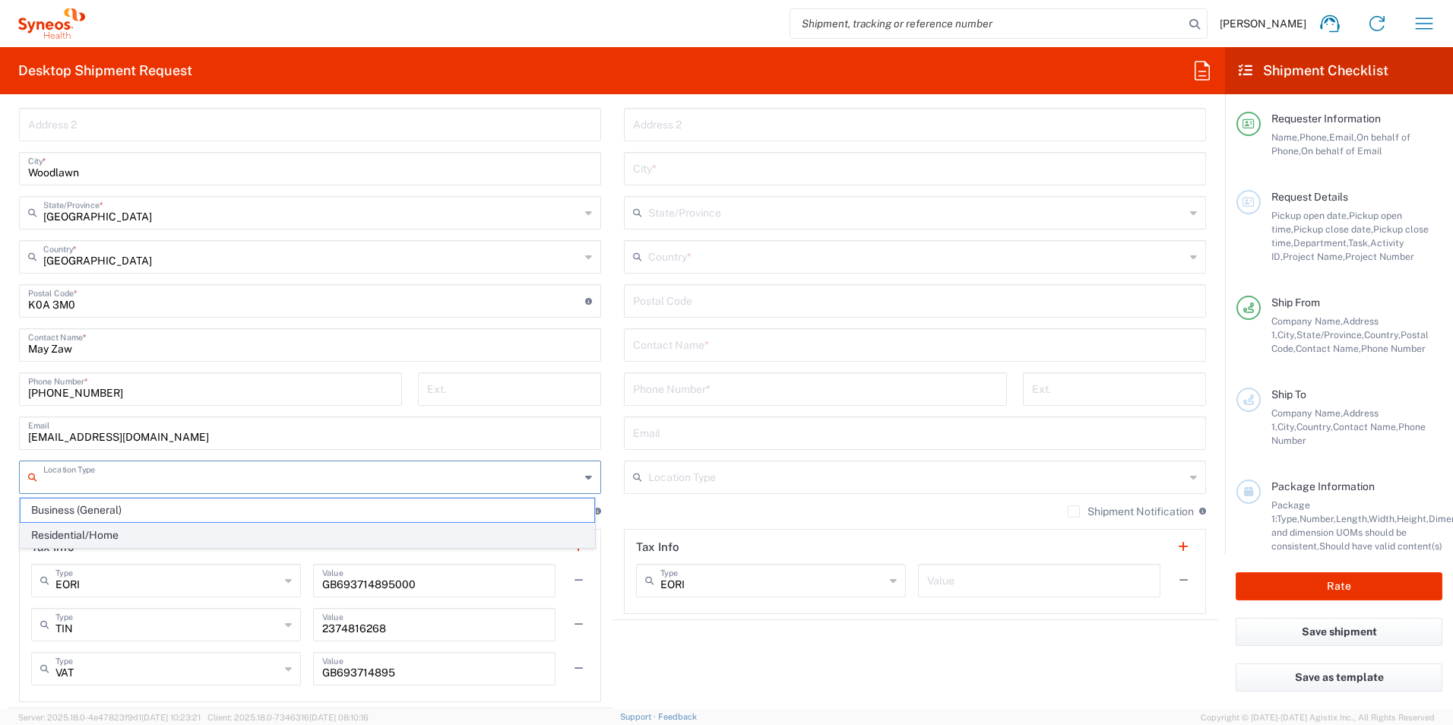
drag, startPoint x: 140, startPoint y: 530, endPoint x: 182, endPoint y: 522, distance: 43.2
click at [143, 530] on span "Residential/Home" at bounding box center [308, 536] width 574 height 24
type input "Residential/Home"
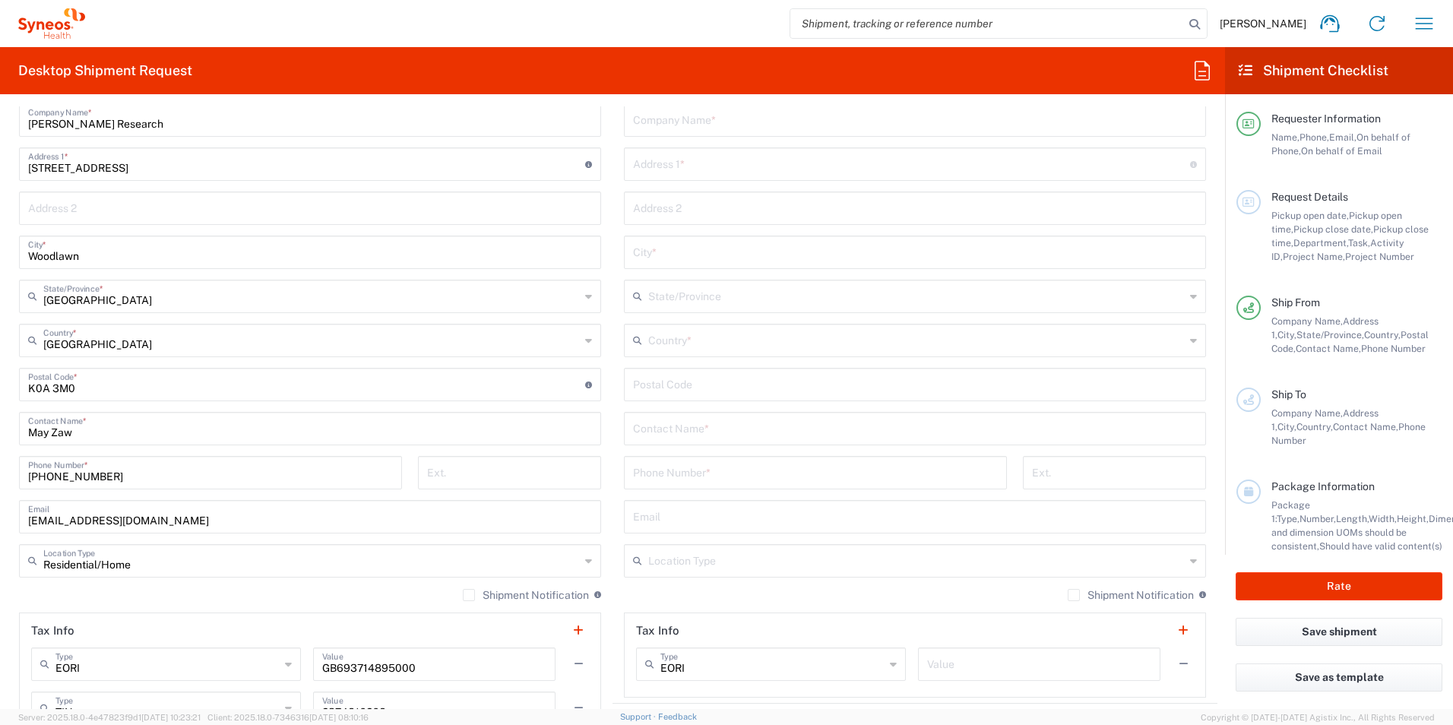
scroll to position [456, 0]
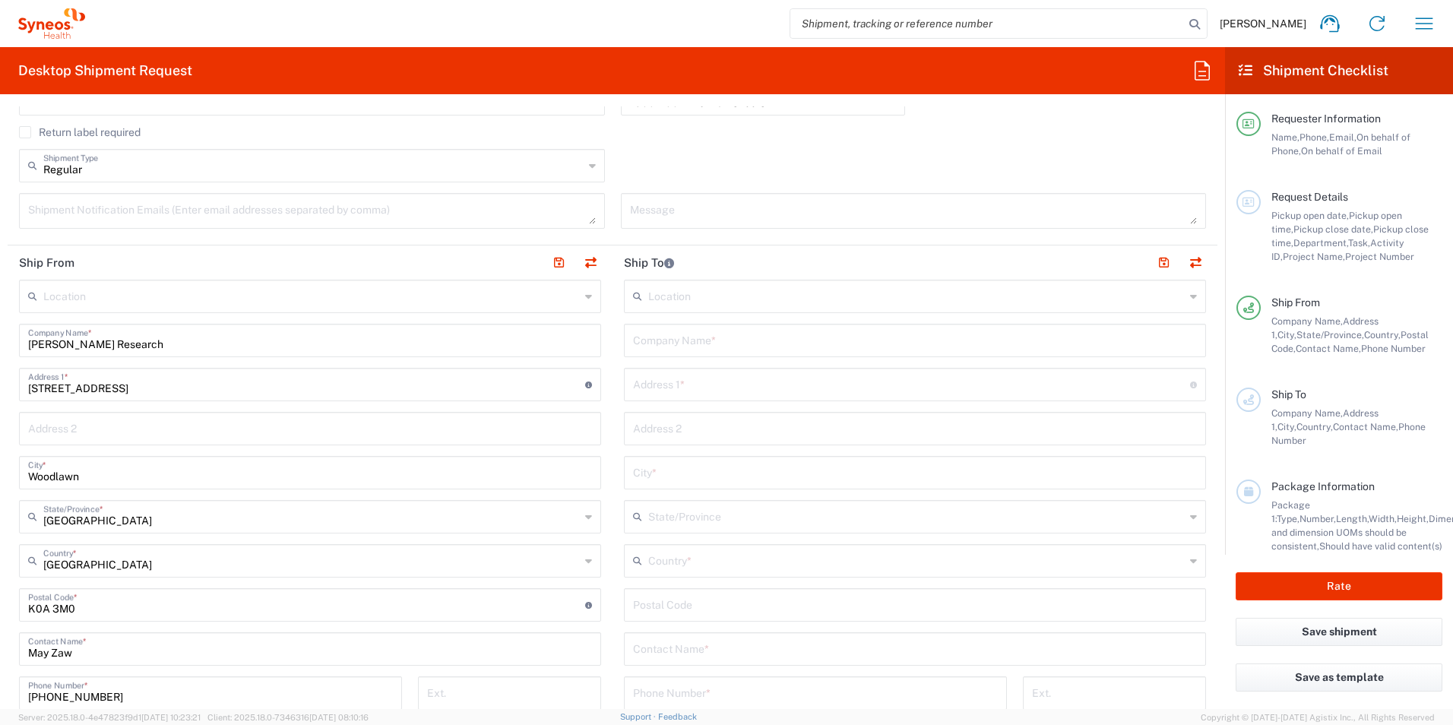
click at [690, 297] on input "text" at bounding box center [916, 295] width 537 height 27
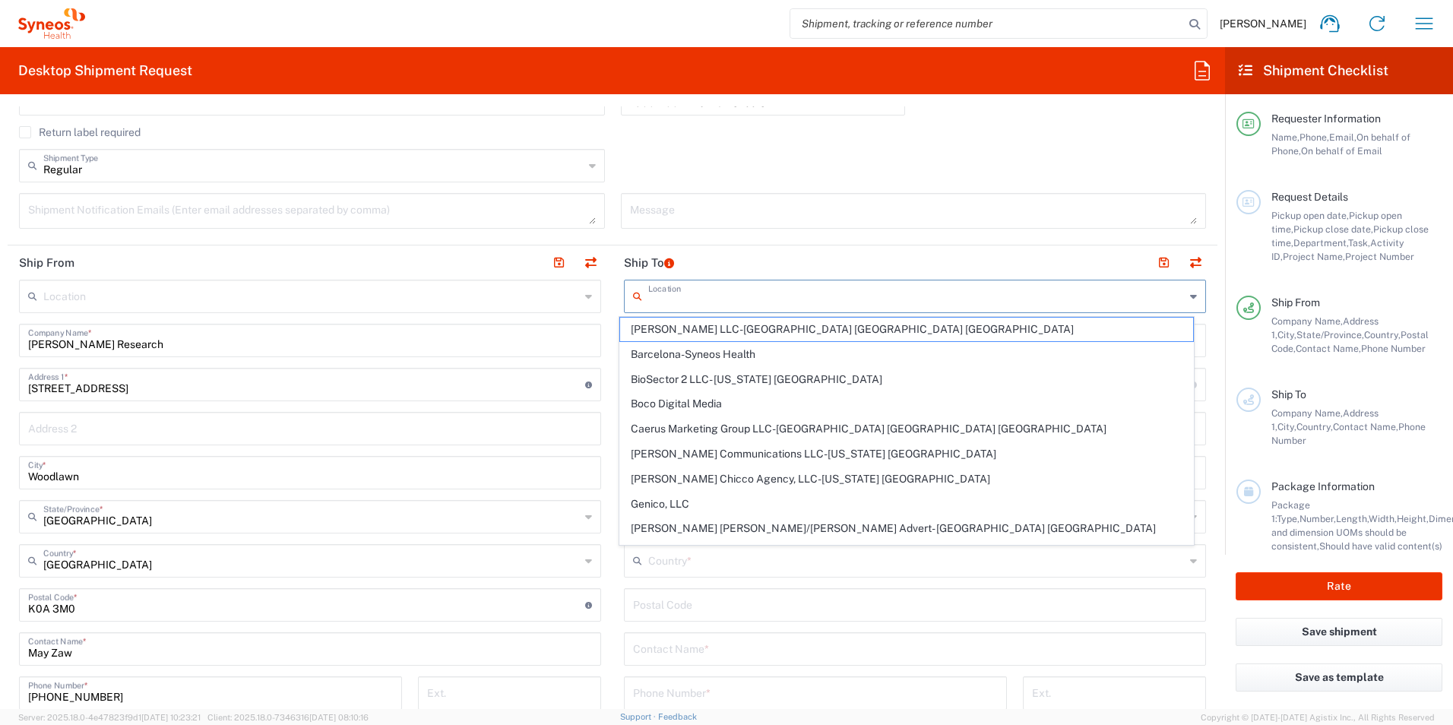
click at [664, 259] on icon at bounding box center [669, 263] width 10 height 10
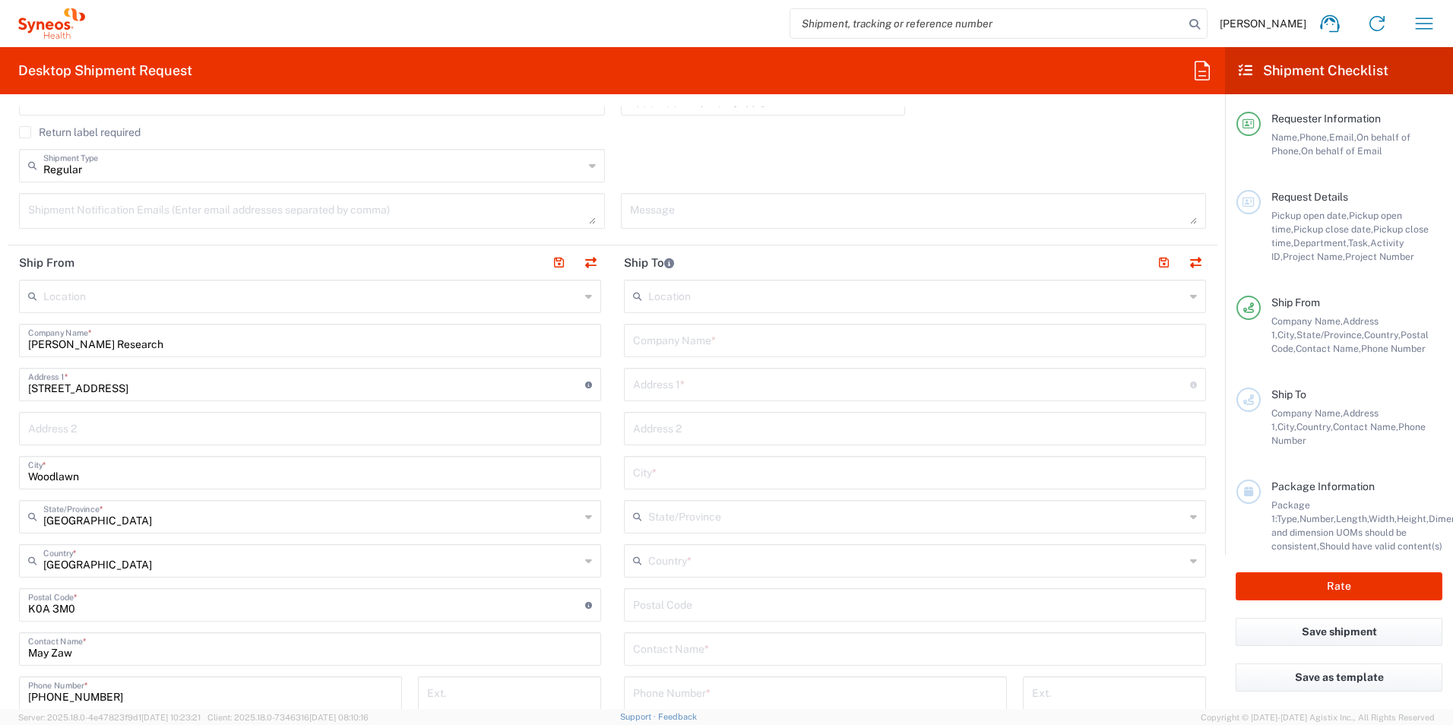
click at [717, 268] on header "Ship To" at bounding box center [915, 262] width 605 height 34
click at [690, 329] on input "text" at bounding box center [915, 339] width 564 height 27
type input "CRU Montreal Neurological Institution, Neurology"
click at [682, 401] on div "Address 1 * For cross streets use street names with '&' or 'and' in between. Fo…" at bounding box center [915, 384] width 582 height 33
click at [694, 390] on input "text" at bounding box center [911, 383] width 557 height 27
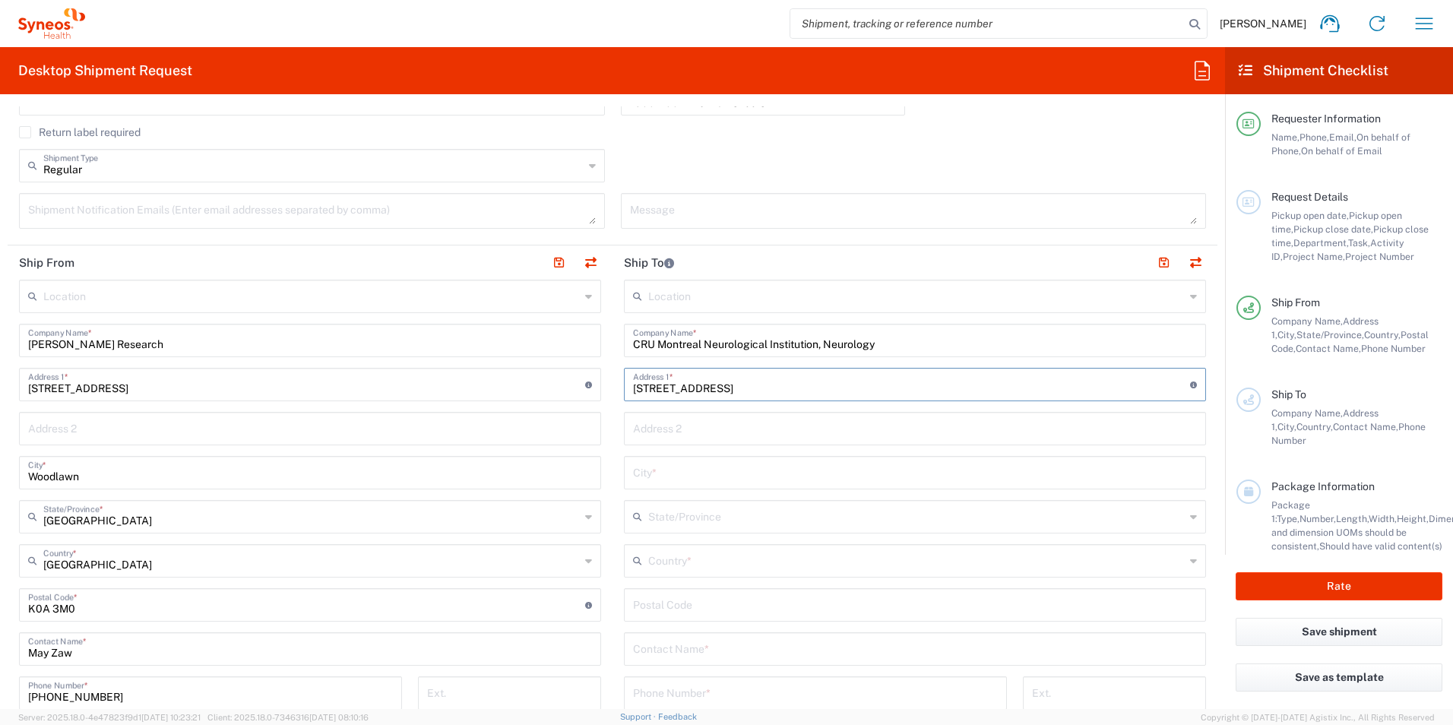
type input "[STREET_ADDRESS]"
drag, startPoint x: 693, startPoint y: 423, endPoint x: 694, endPoint y: 433, distance: 10.7
click at [693, 423] on input "text" at bounding box center [915, 427] width 564 height 27
click at [635, 477] on input "text" at bounding box center [915, 471] width 564 height 27
type input "[GEOGRAPHIC_DATA]"
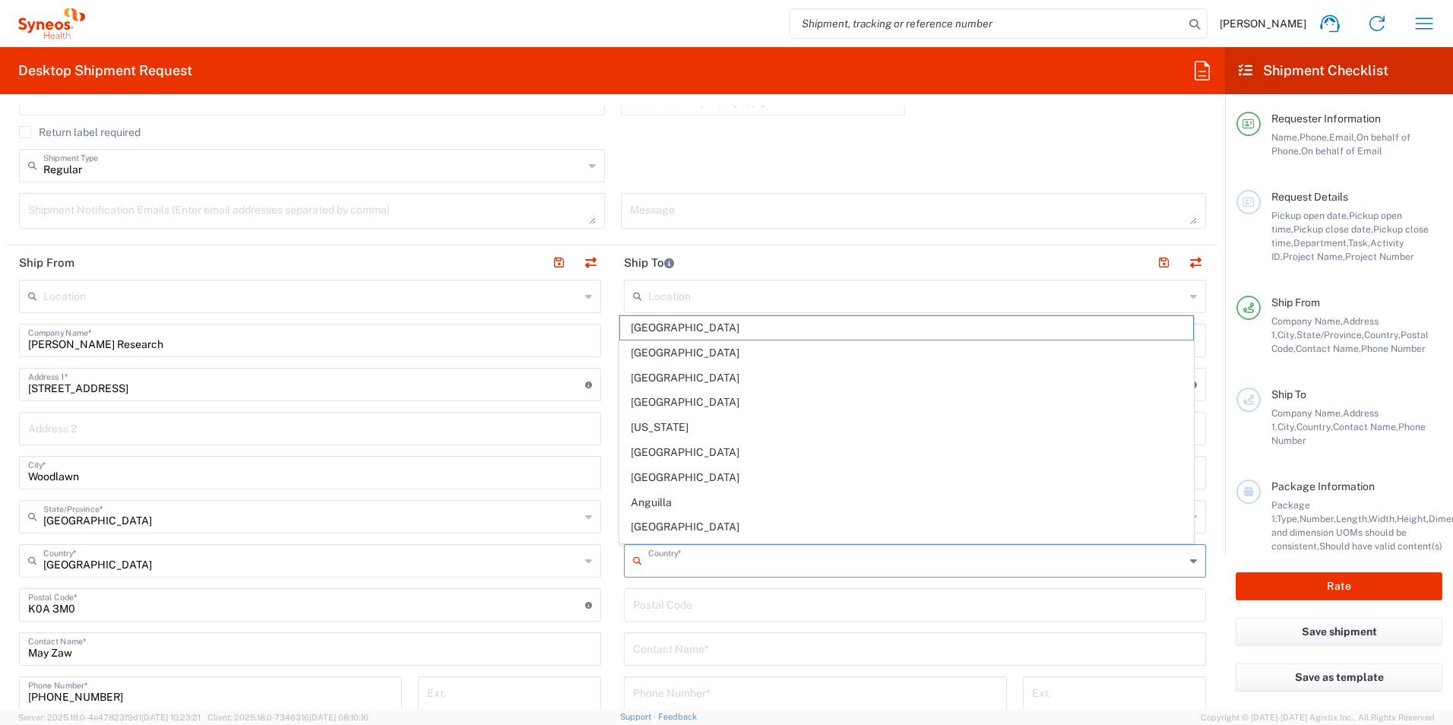
click at [717, 562] on input "text" at bounding box center [916, 559] width 537 height 27
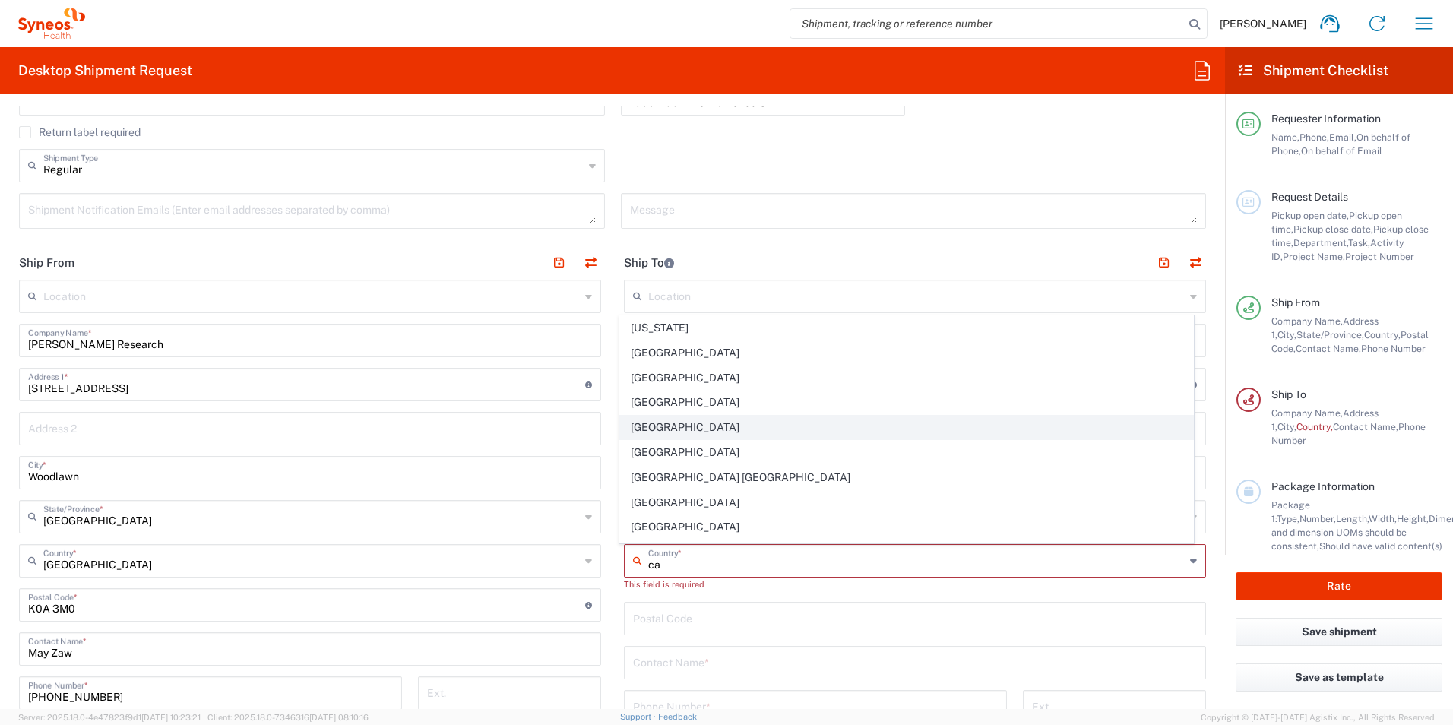
click at [676, 429] on span "[GEOGRAPHIC_DATA]" at bounding box center [907, 428] width 574 height 24
type input "[GEOGRAPHIC_DATA]"
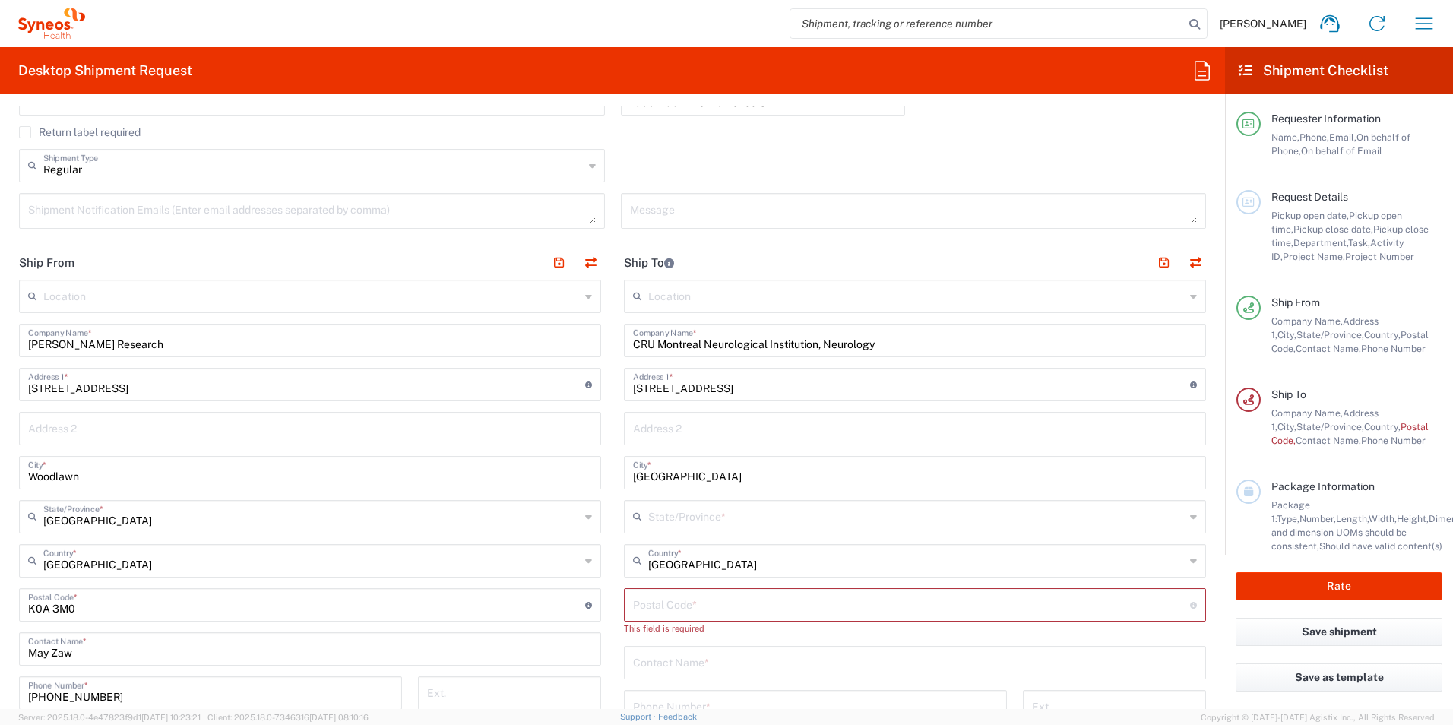
click at [664, 513] on input "text" at bounding box center [916, 515] width 537 height 27
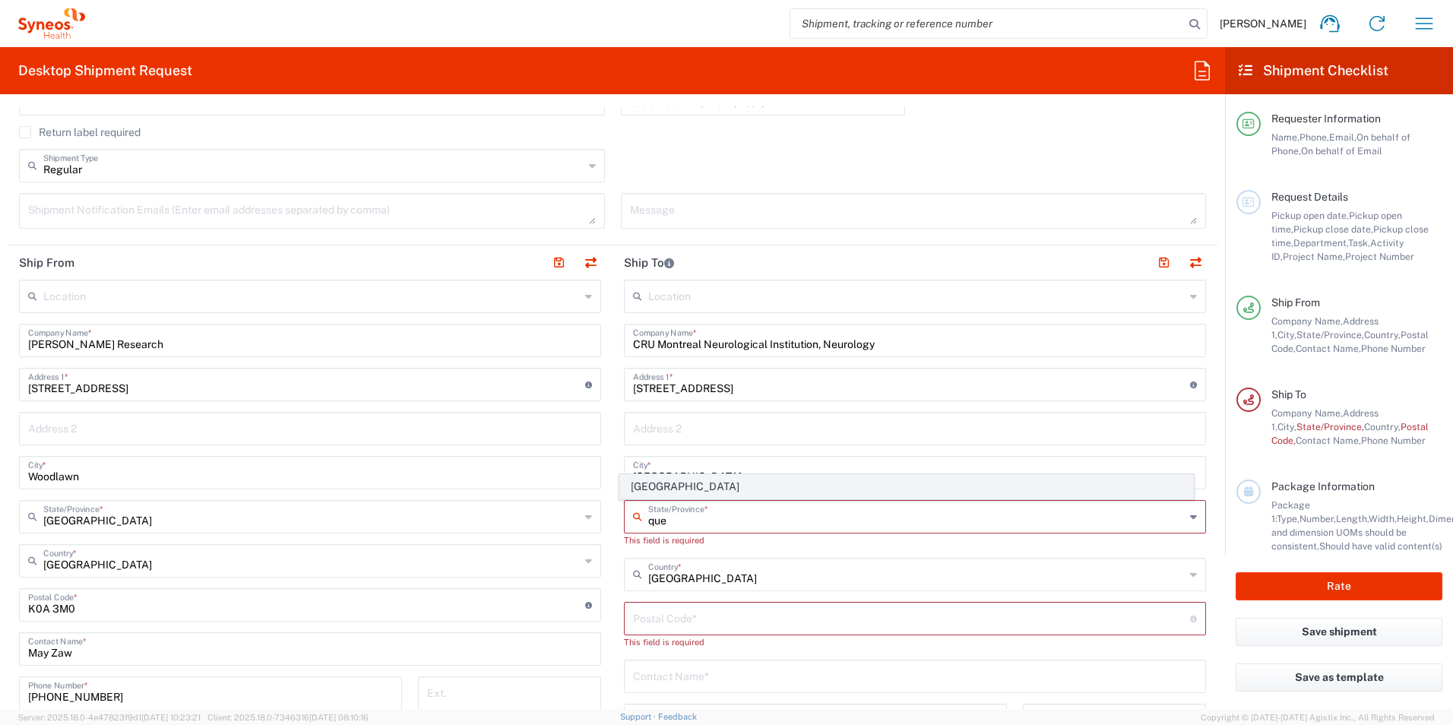
click at [676, 494] on span "[GEOGRAPHIC_DATA]" at bounding box center [907, 487] width 574 height 24
type input "[GEOGRAPHIC_DATA]"
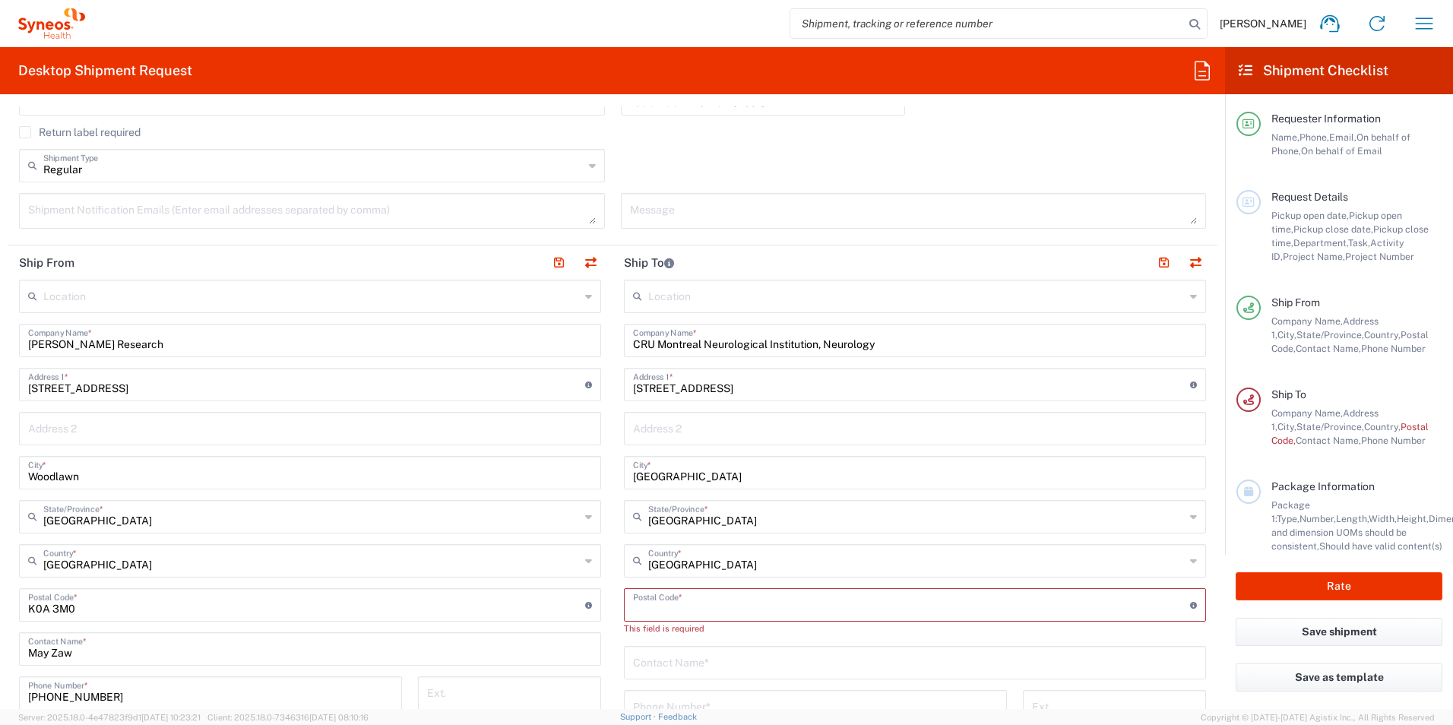
click at [692, 608] on input "undefined" at bounding box center [911, 604] width 557 height 27
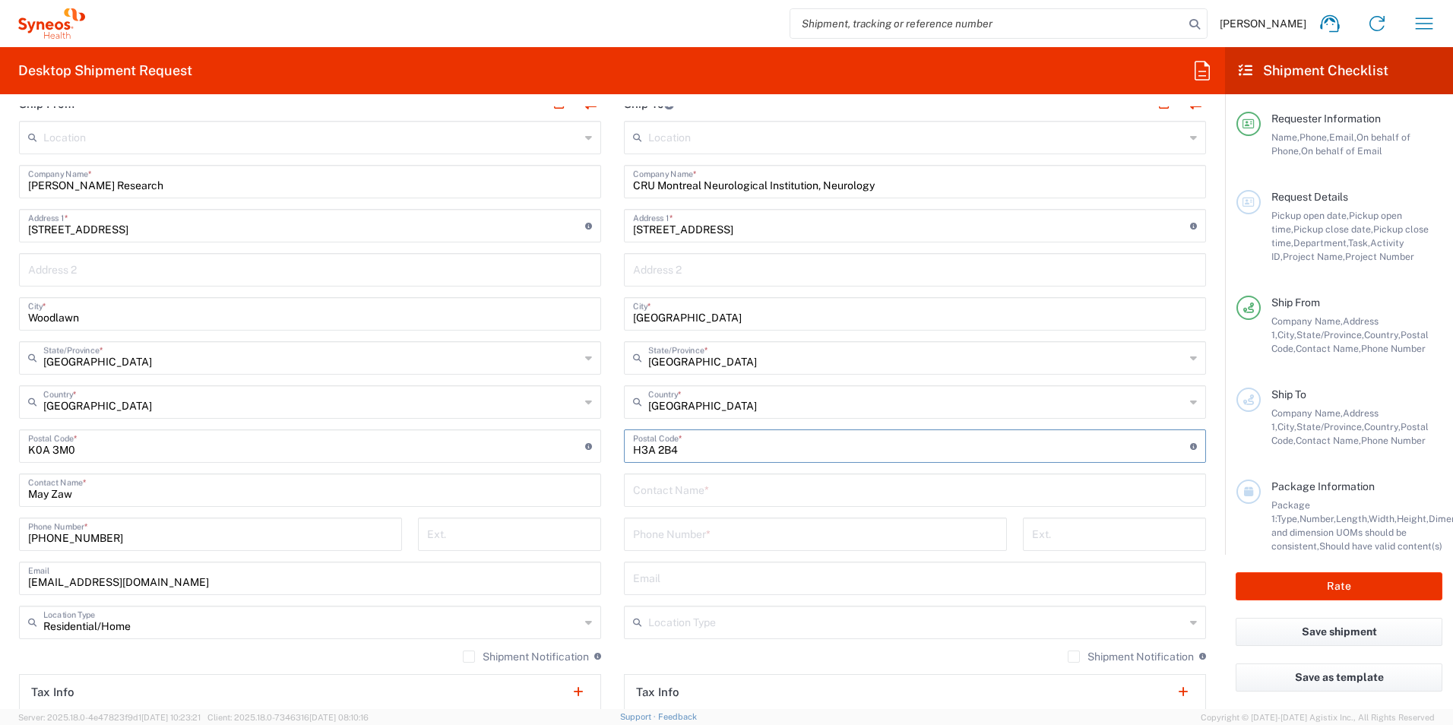
scroll to position [684, 0]
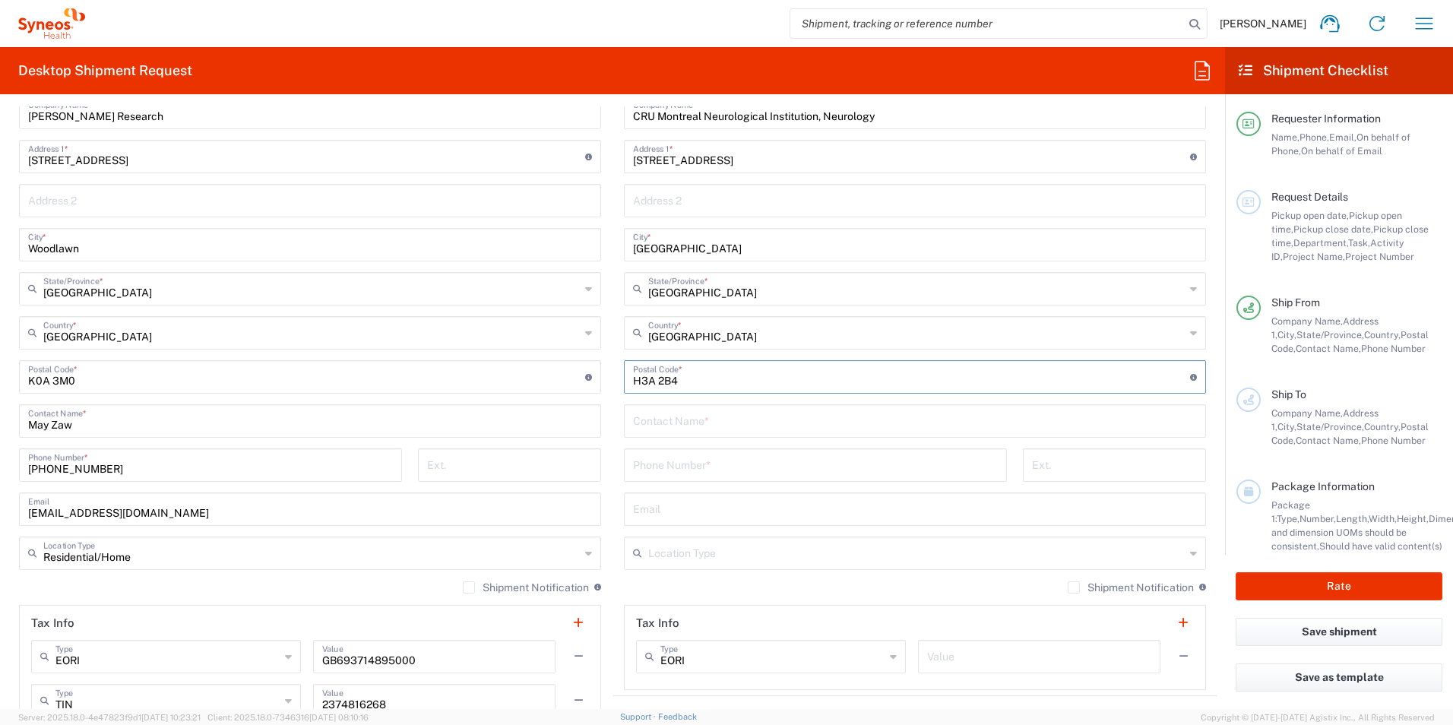
type input "H3A 2B4"
click at [686, 420] on input "text" at bounding box center [915, 420] width 564 height 27
type input "[PERSON_NAME]"
type input "[PHONE_NUMBER]"
click at [733, 524] on div "Email" at bounding box center [915, 508] width 582 height 33
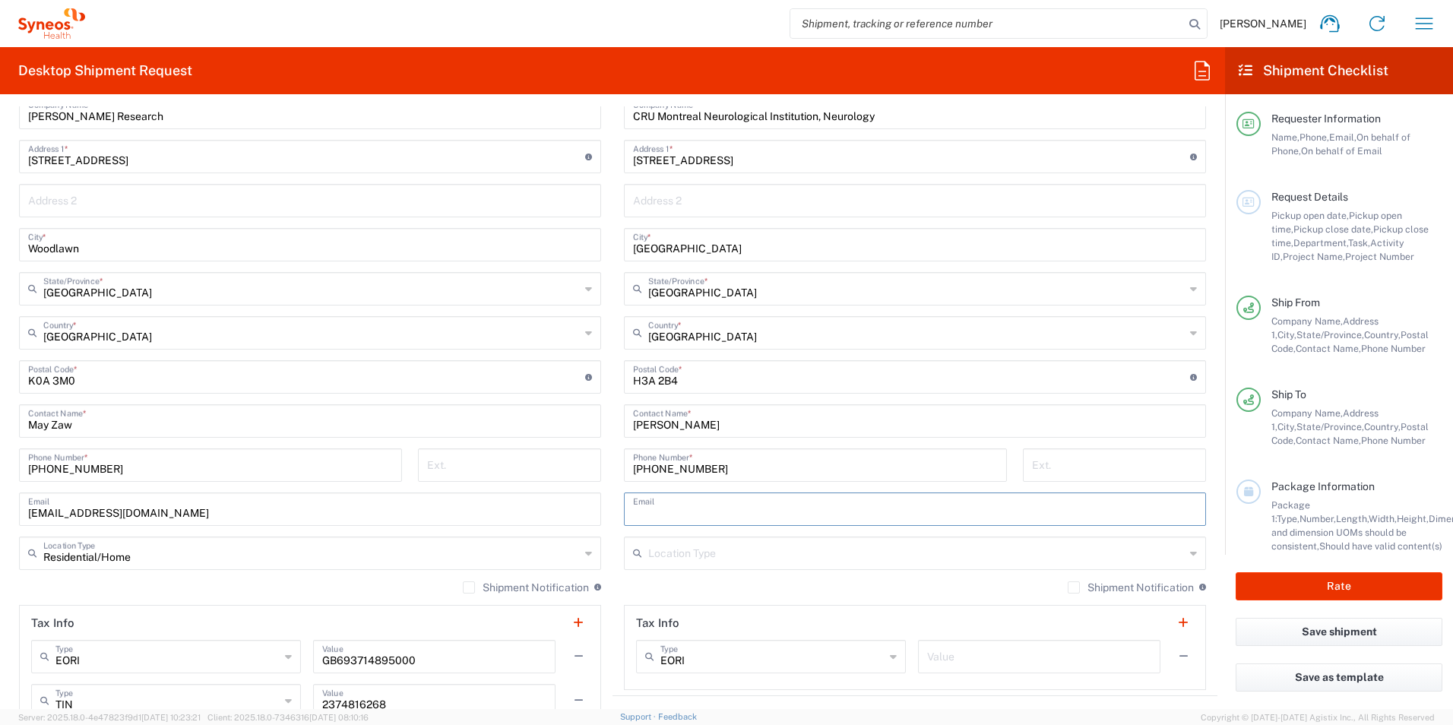
click at [733, 511] on input "text" at bounding box center [915, 508] width 564 height 27
click at [689, 594] on div "Shipment Notification If checked, a shipment notification email will be sent to…" at bounding box center [915, 593] width 582 height 24
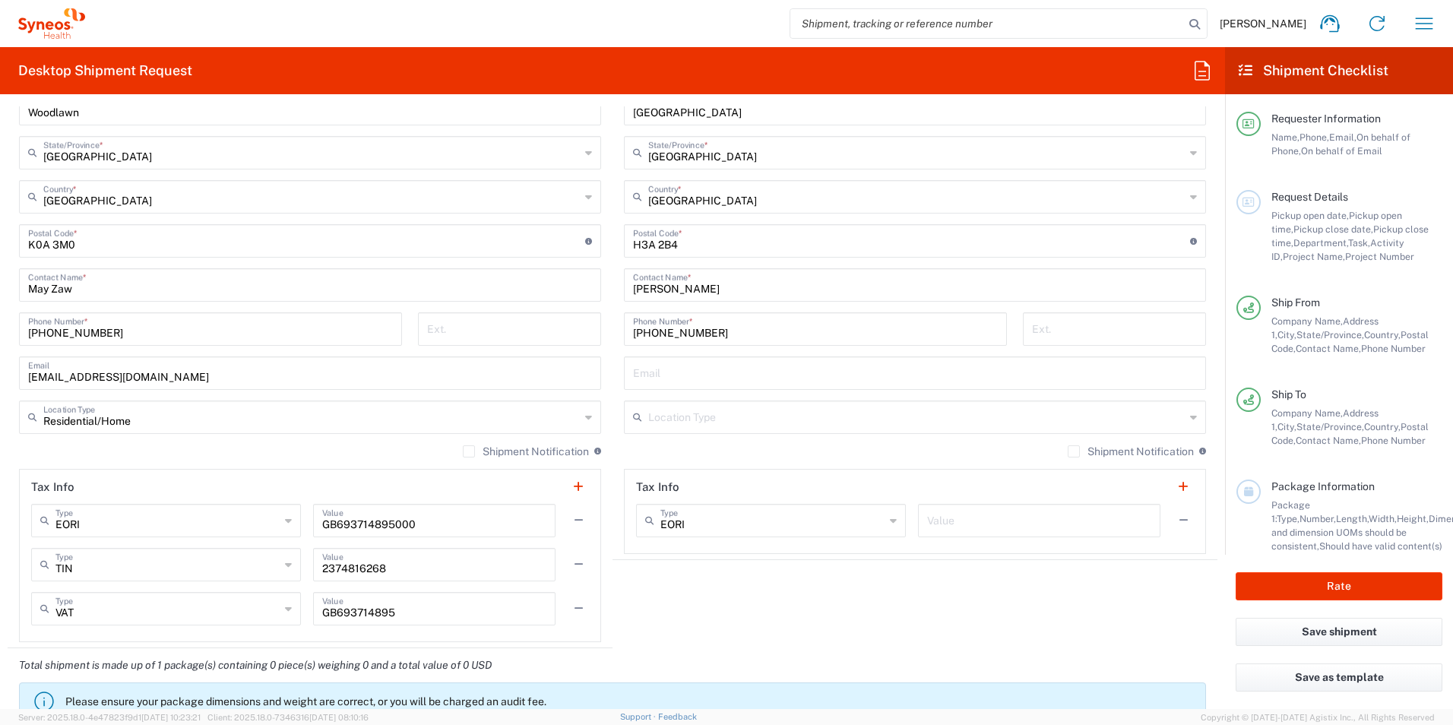
scroll to position [836, 0]
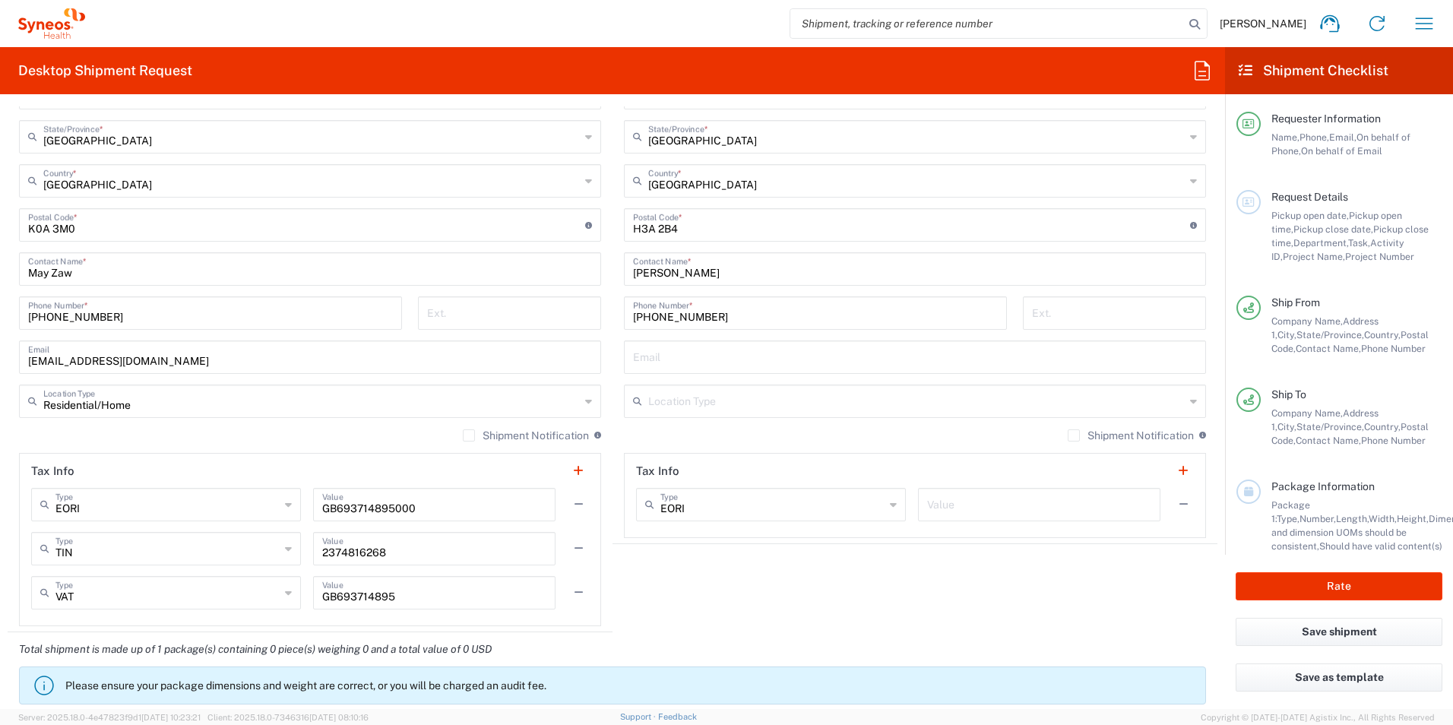
click at [727, 412] on input "text" at bounding box center [916, 400] width 537 height 27
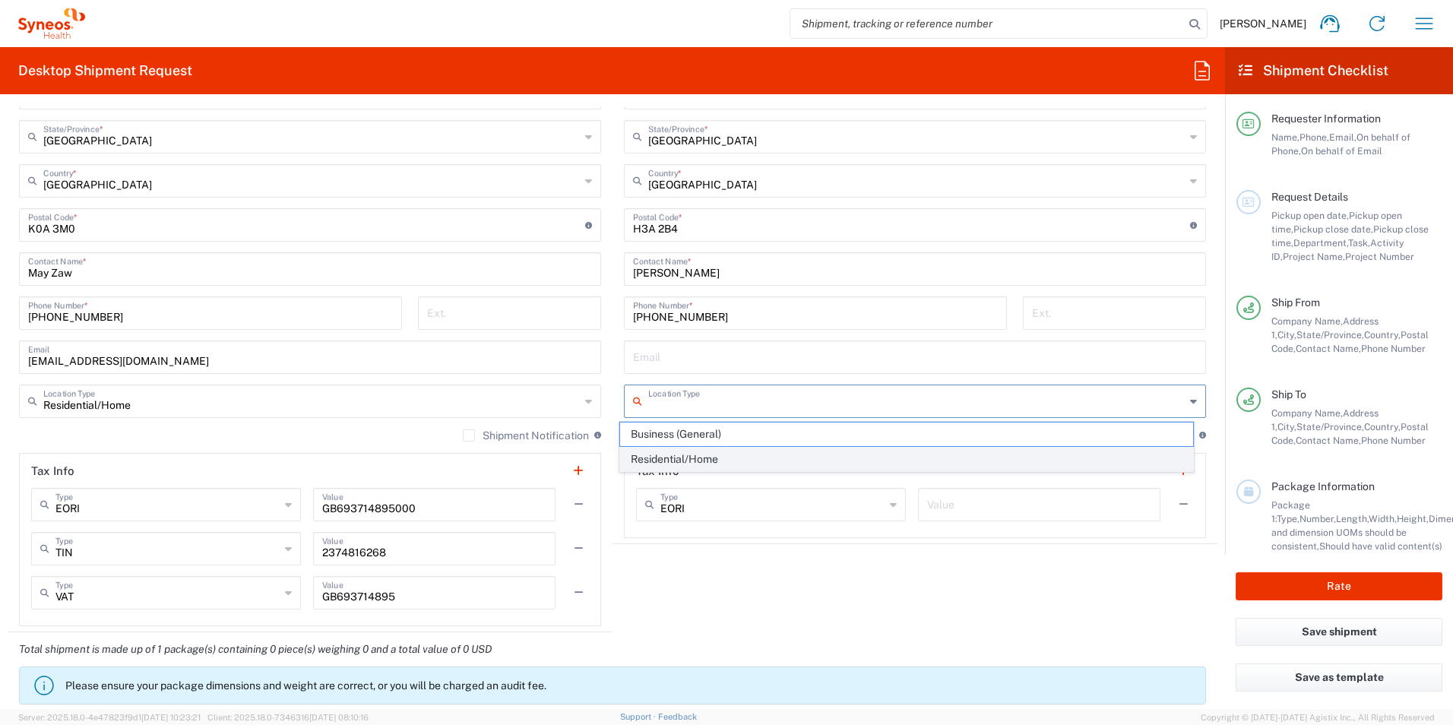
click at [714, 455] on span "Residential/Home" at bounding box center [907, 460] width 574 height 24
type input "Residential/Home"
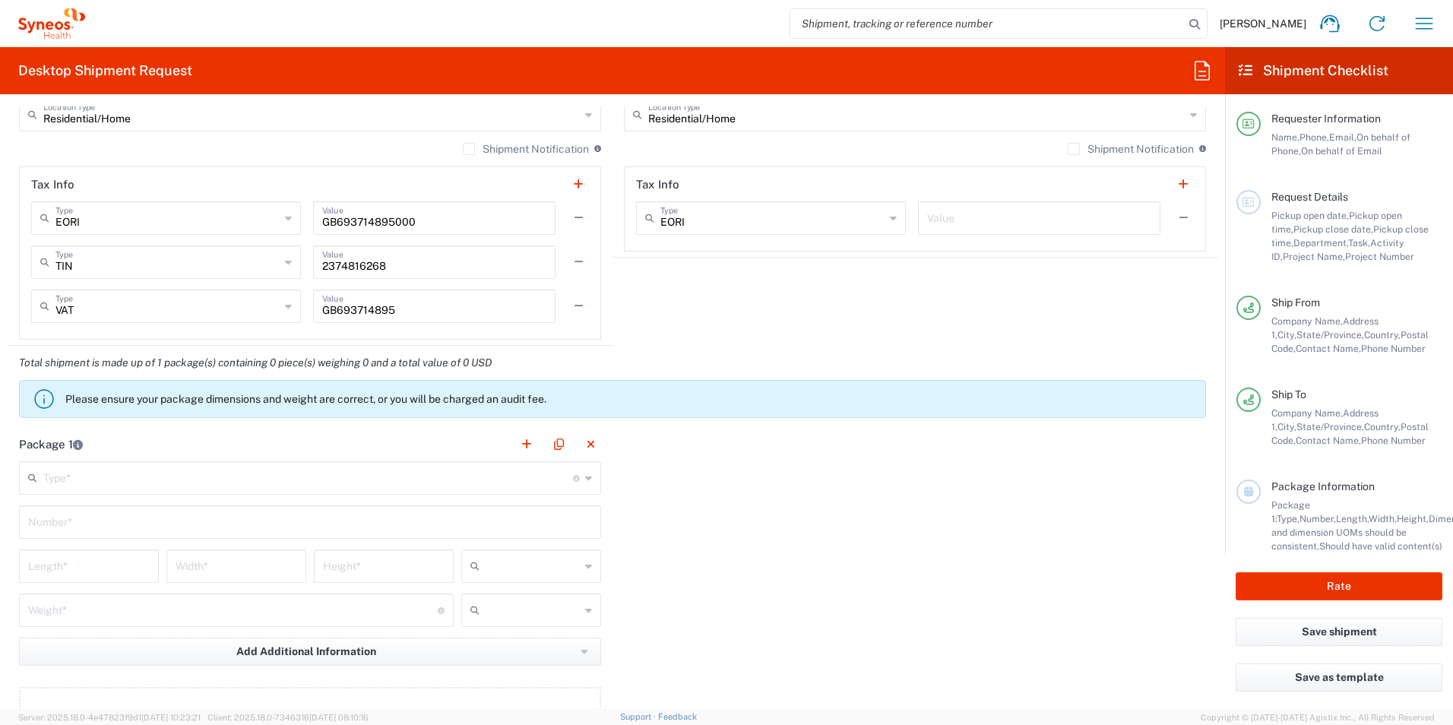
scroll to position [1140, 0]
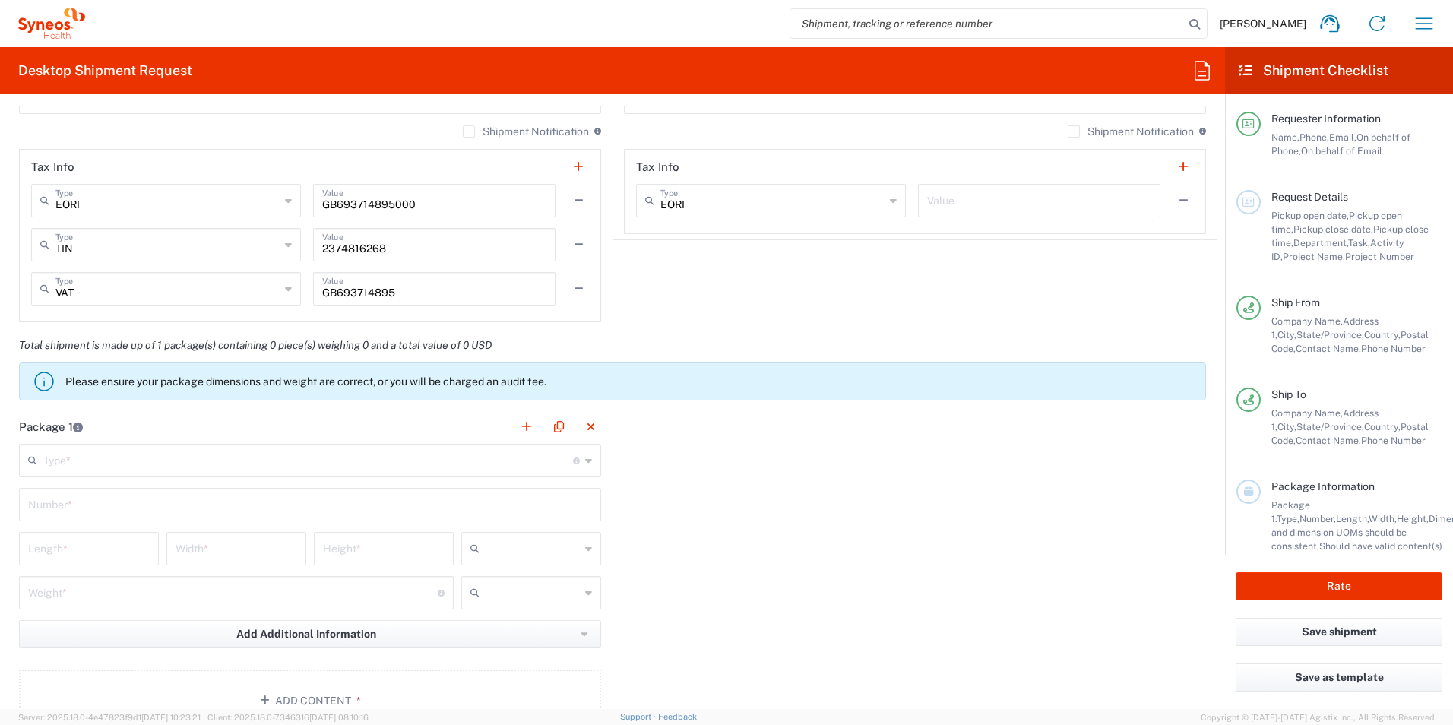
click at [192, 458] on input "text" at bounding box center [308, 459] width 530 height 27
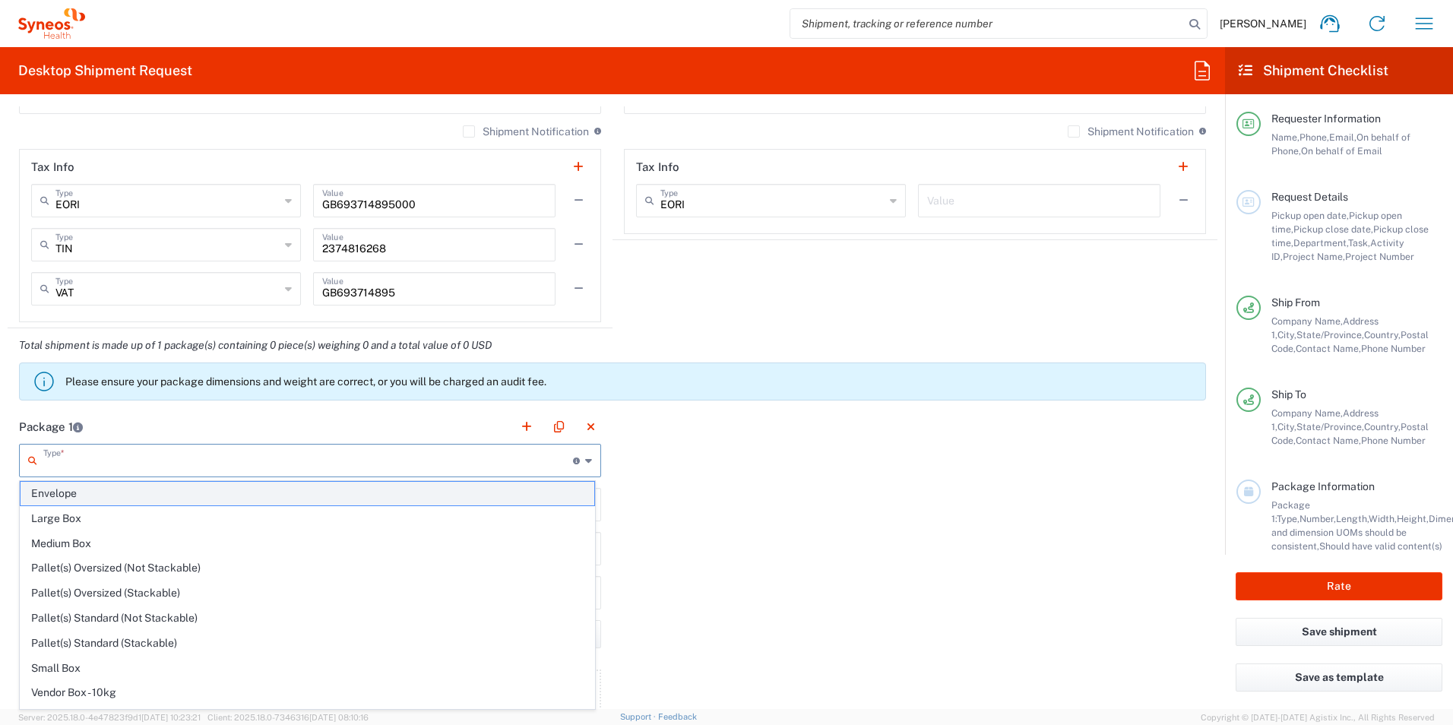
click at [125, 501] on span "Envelope" at bounding box center [308, 494] width 574 height 24
type input "Envelope"
type input "1"
type input "9.5"
type input "12.5"
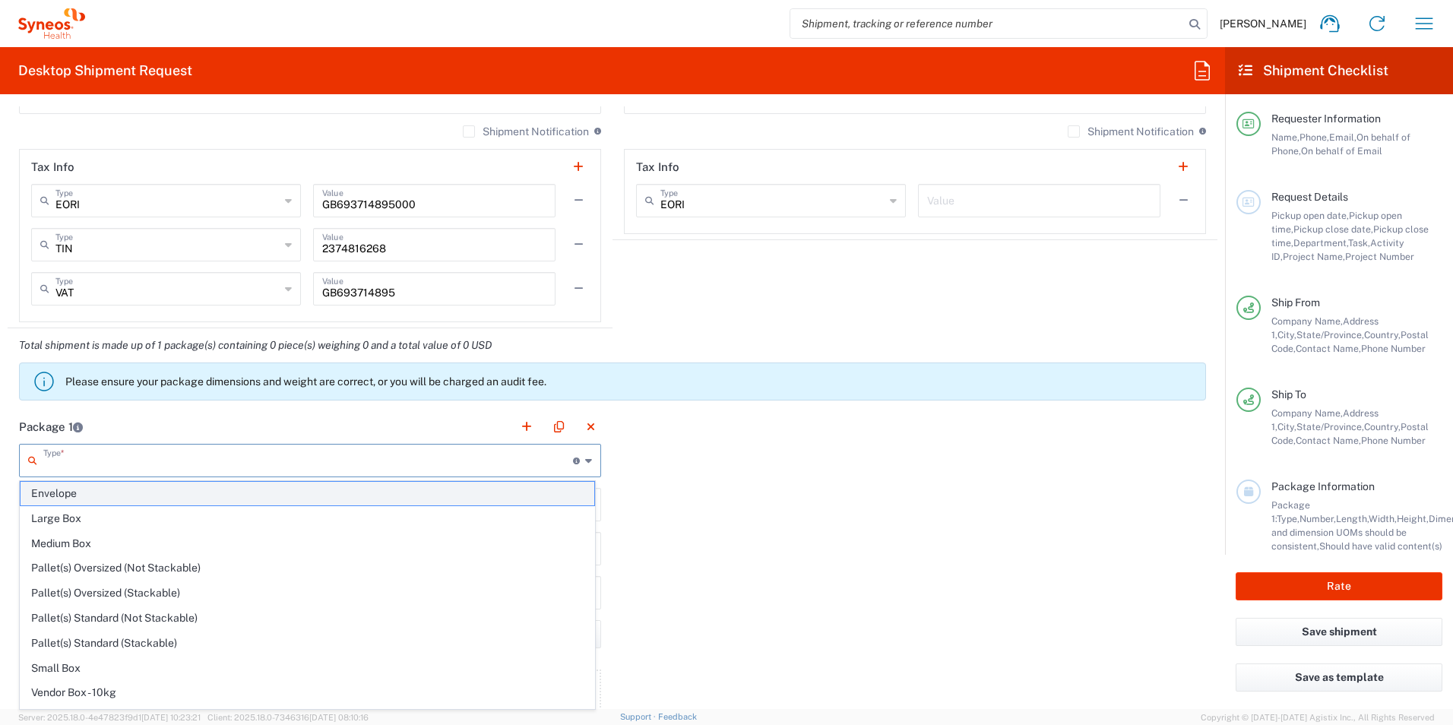
type input "0.25"
type input "in"
type input "0.45"
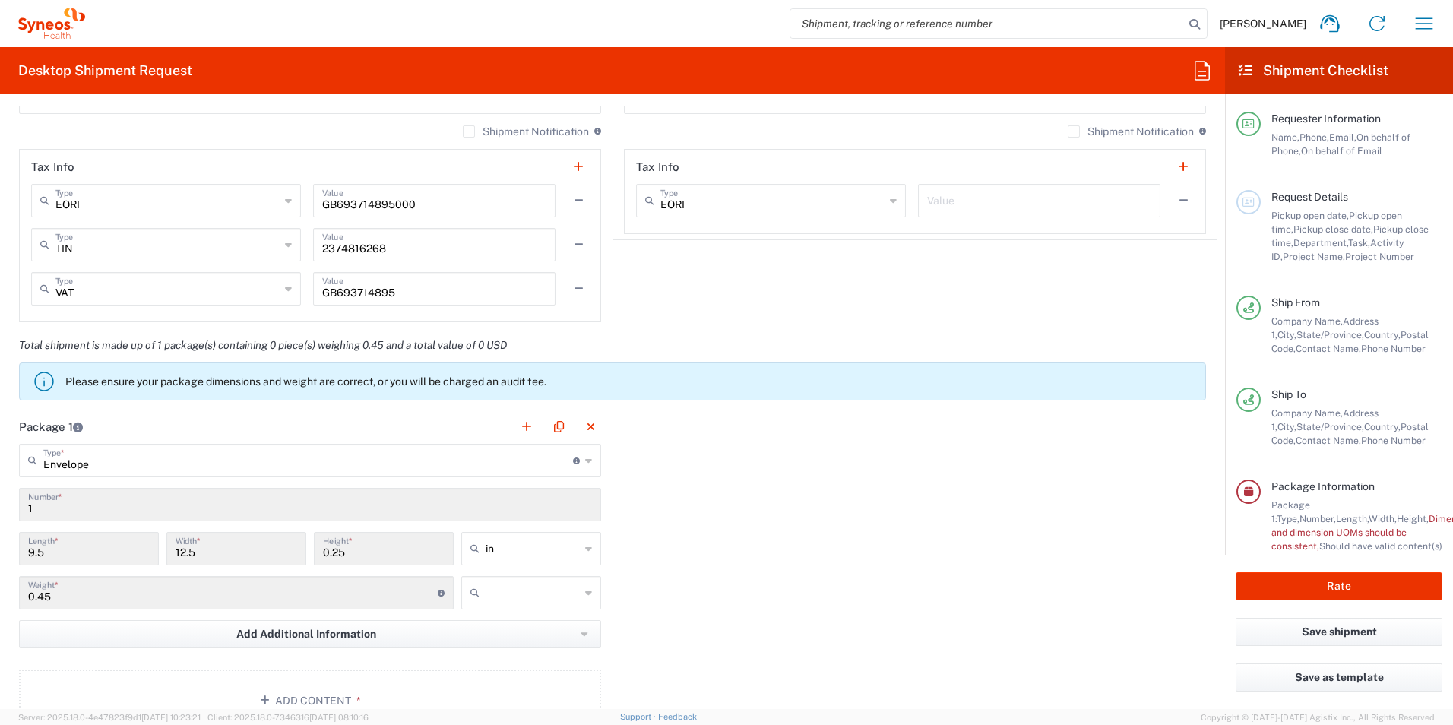
click at [490, 605] on div at bounding box center [531, 592] width 140 height 33
click at [492, 597] on input "text" at bounding box center [533, 593] width 94 height 24
click at [494, 641] on span "lbs" at bounding box center [525, 651] width 135 height 24
type input "lbs"
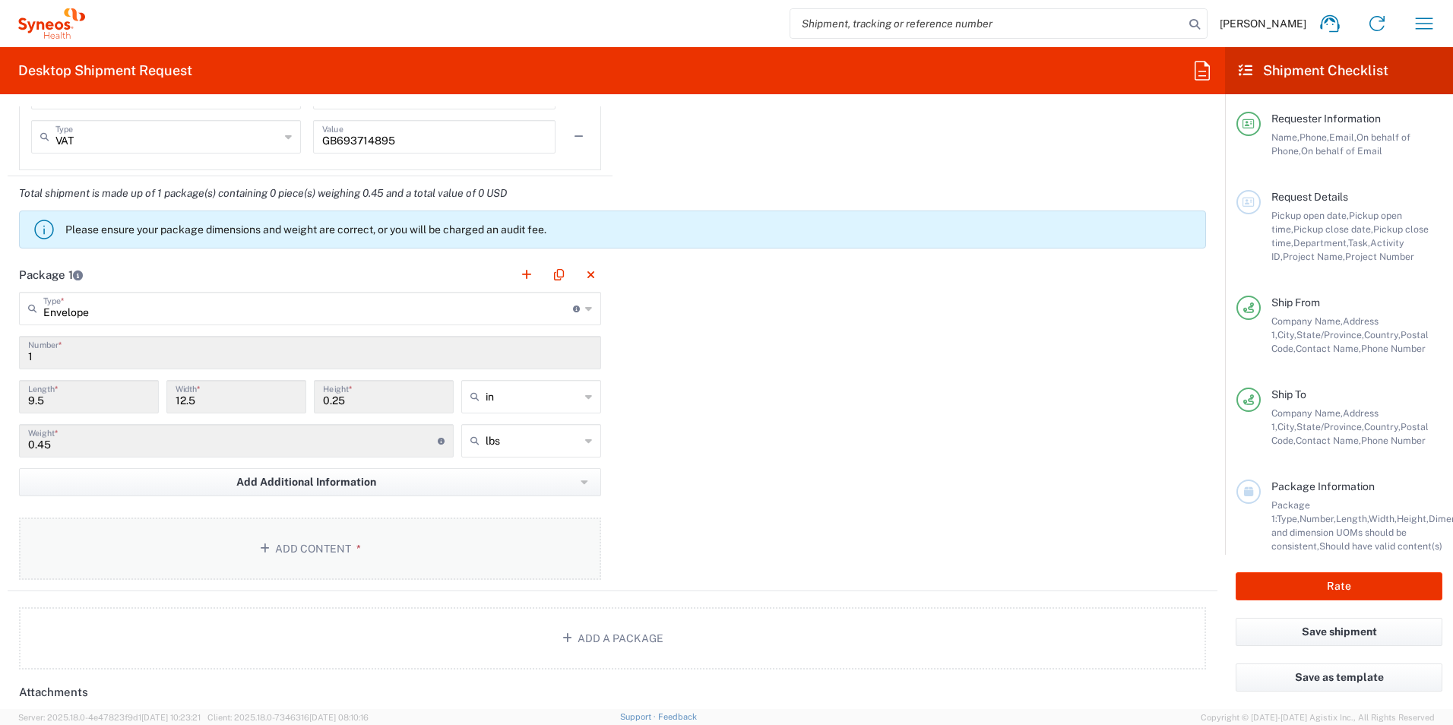
click at [328, 547] on button "Add Content *" at bounding box center [310, 549] width 582 height 62
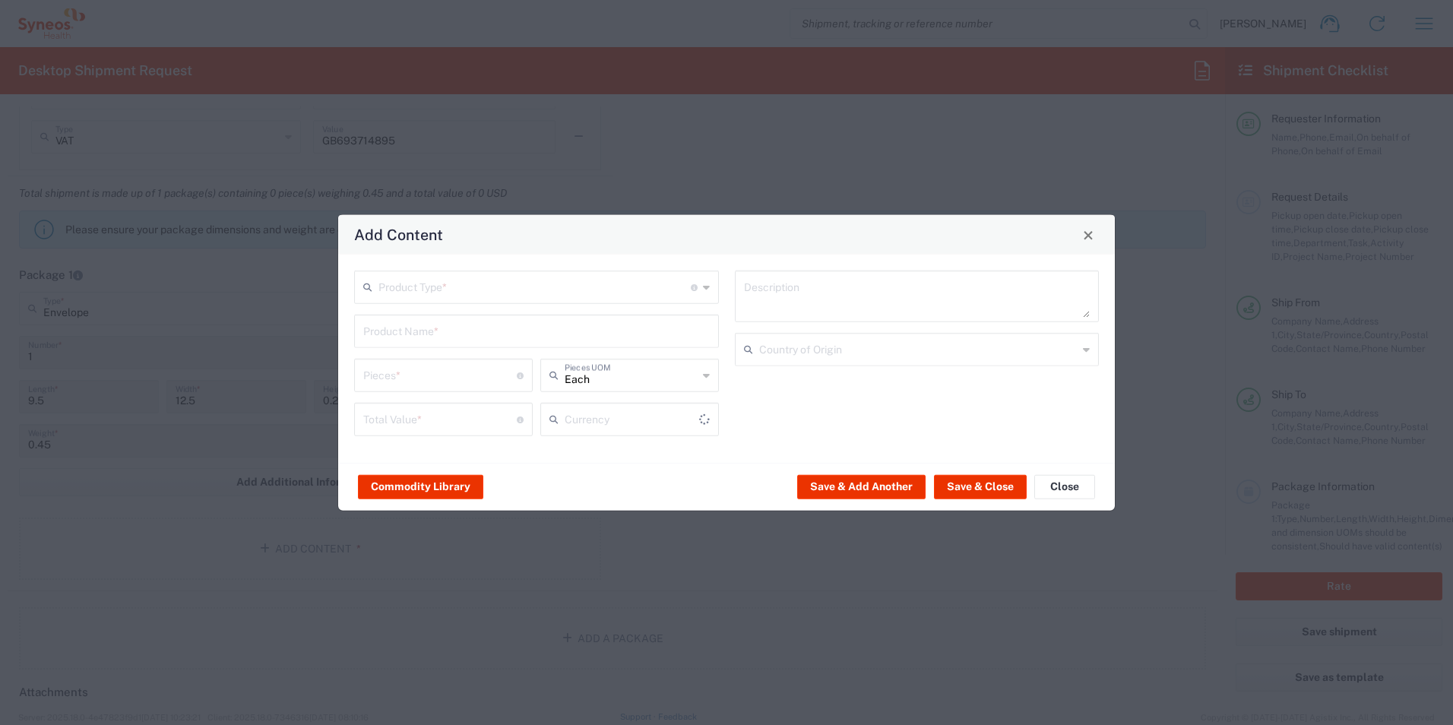
type input "US Dollar"
click at [465, 277] on input "text" at bounding box center [534, 286] width 312 height 27
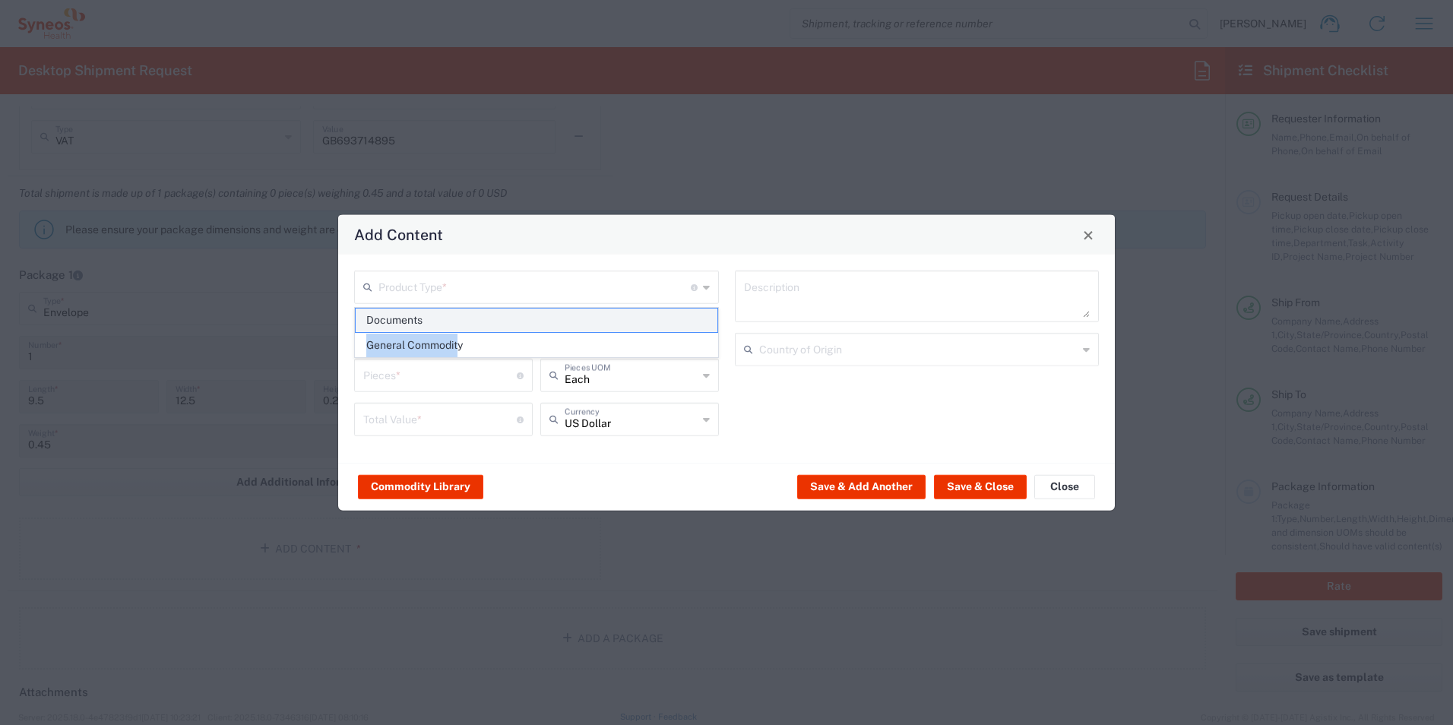
drag, startPoint x: 460, startPoint y: 341, endPoint x: 463, endPoint y: 324, distance: 17.7
click at [463, 324] on ul "Documents General Commodity" at bounding box center [536, 333] width 363 height 50
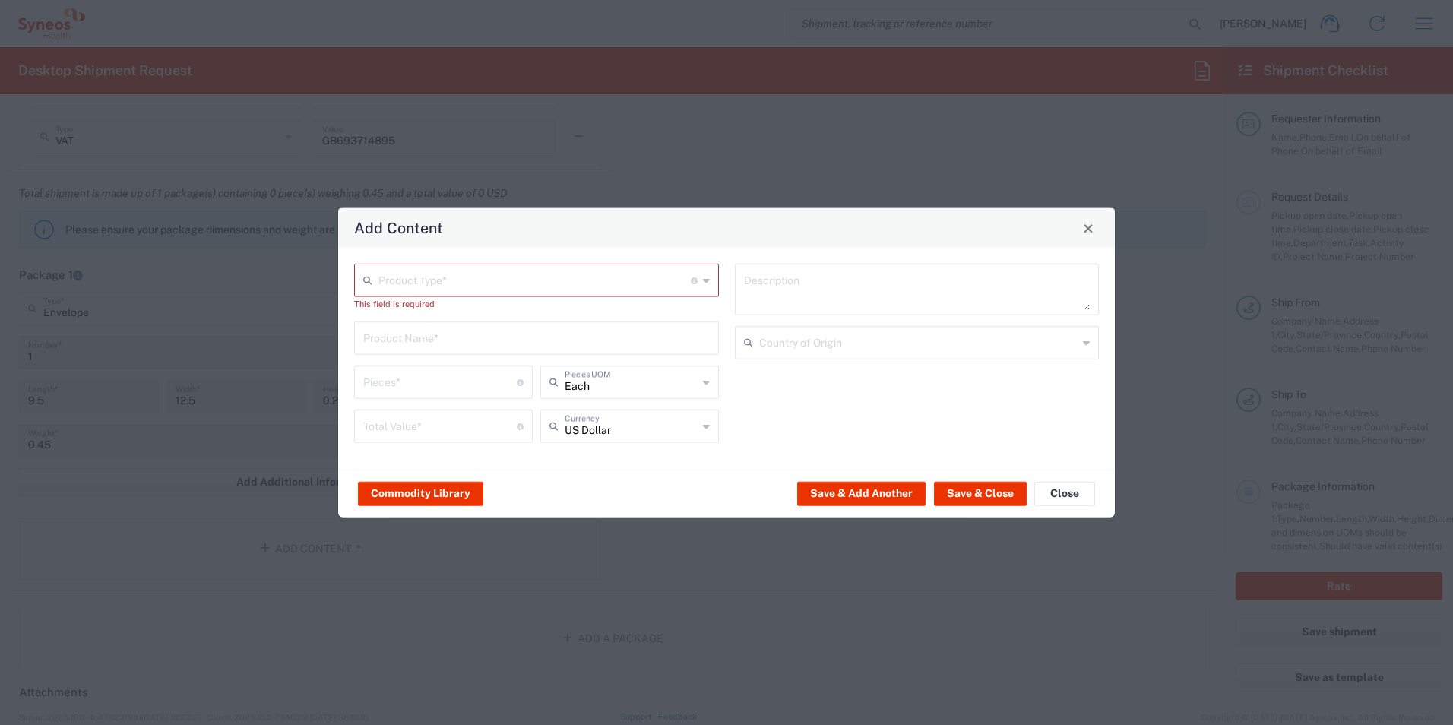
click at [464, 319] on div "Product Type * Document: Paper document generated internally by Syneos, a clien…" at bounding box center [537, 359] width 381 height 190
click at [484, 264] on div "Product Type * Document: Paper document generated internally by Syneos, a clien…" at bounding box center [536, 280] width 365 height 33
click at [442, 309] on span "Documents" at bounding box center [537, 314] width 362 height 24
type input "Documents"
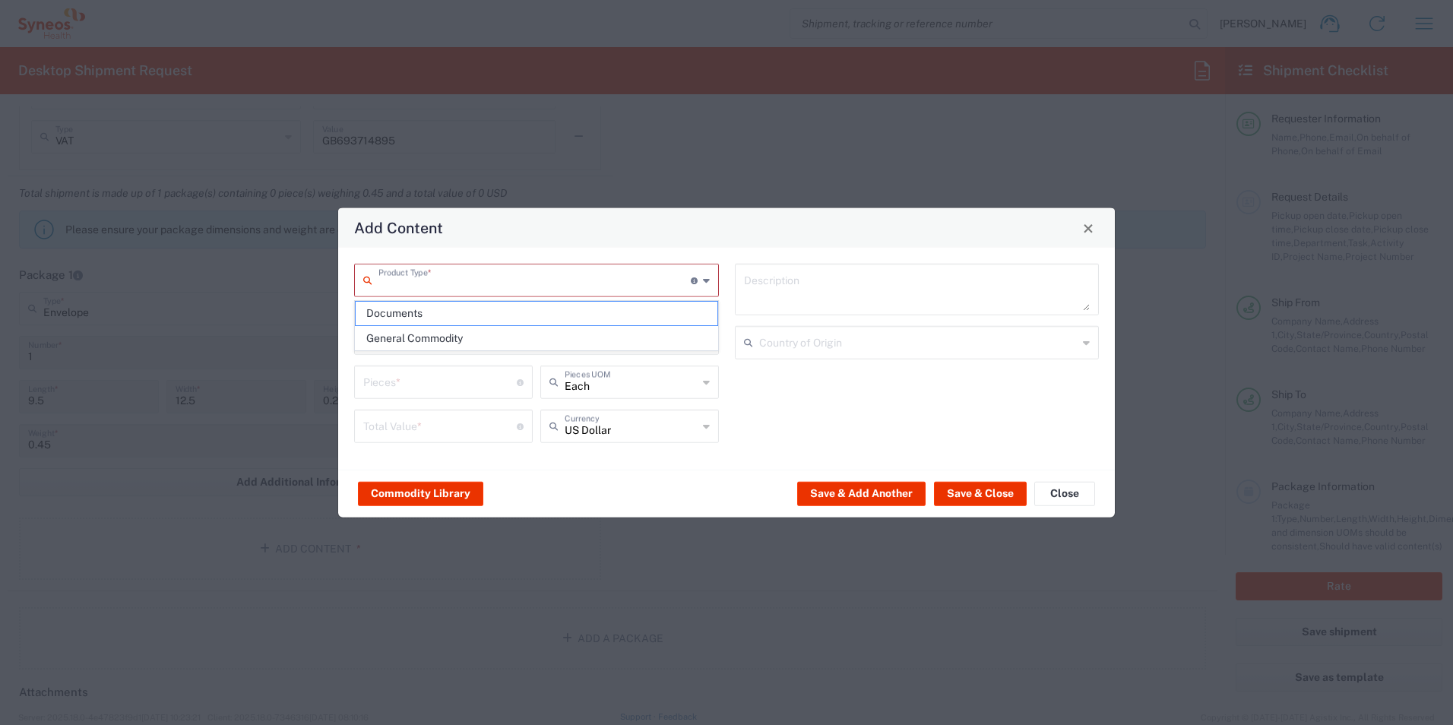
type input "1"
type textarea "Documents"
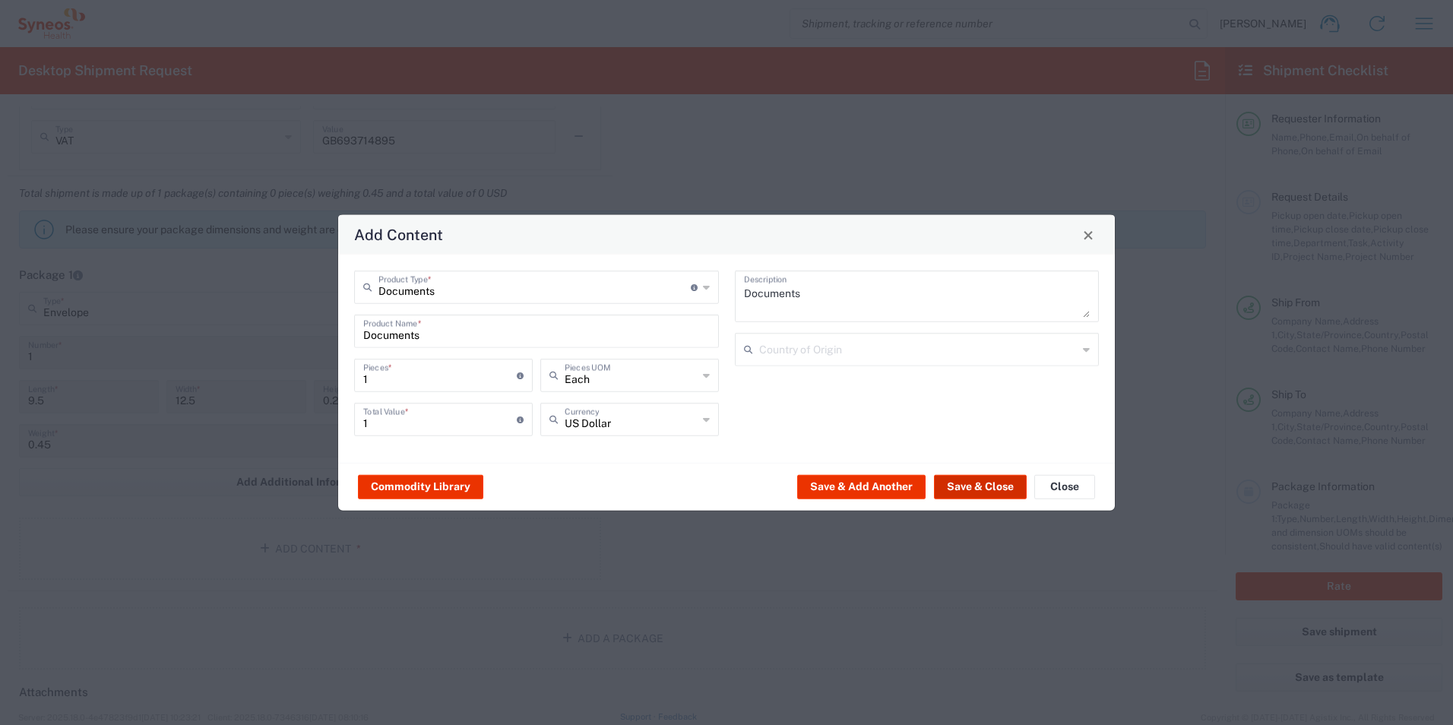
click at [982, 483] on button "Save & Close" at bounding box center [980, 486] width 93 height 24
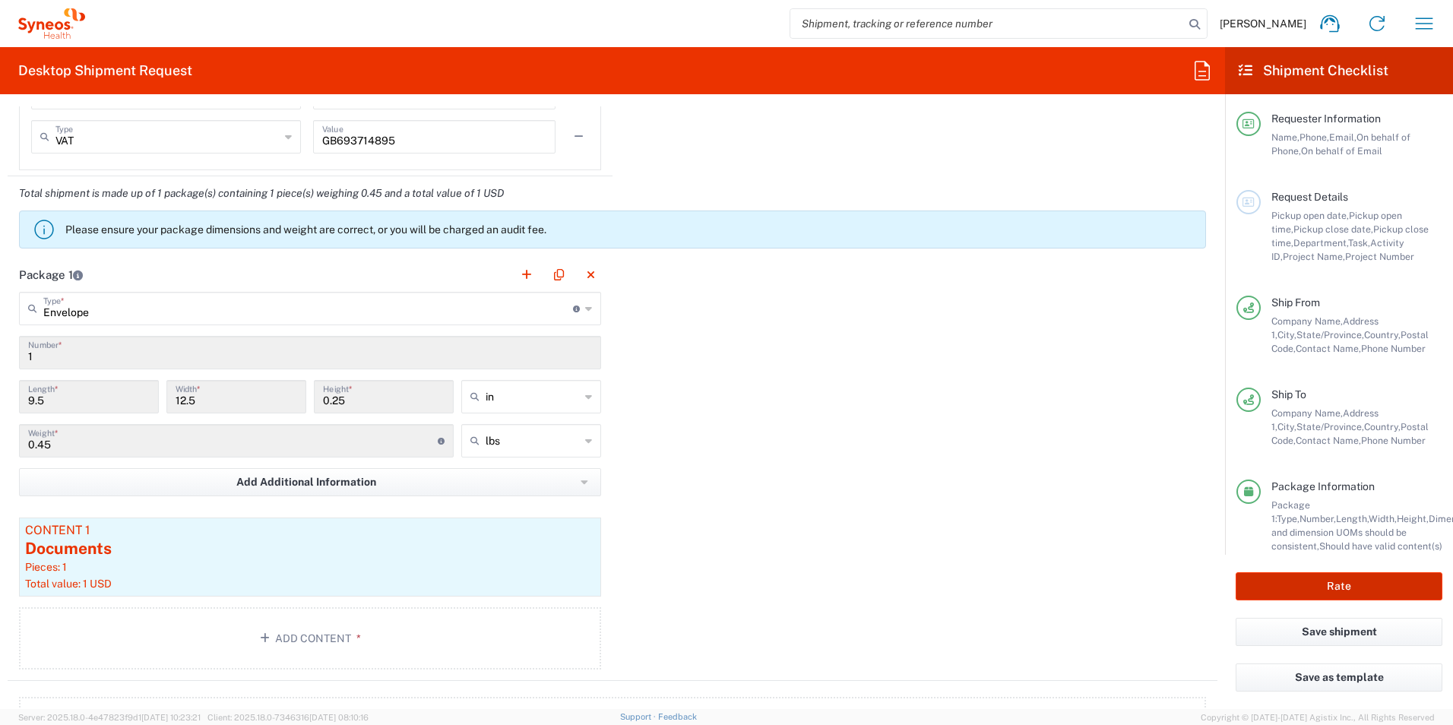
click at [1303, 586] on button "Rate" at bounding box center [1339, 586] width 207 height 28
type input "7054548"
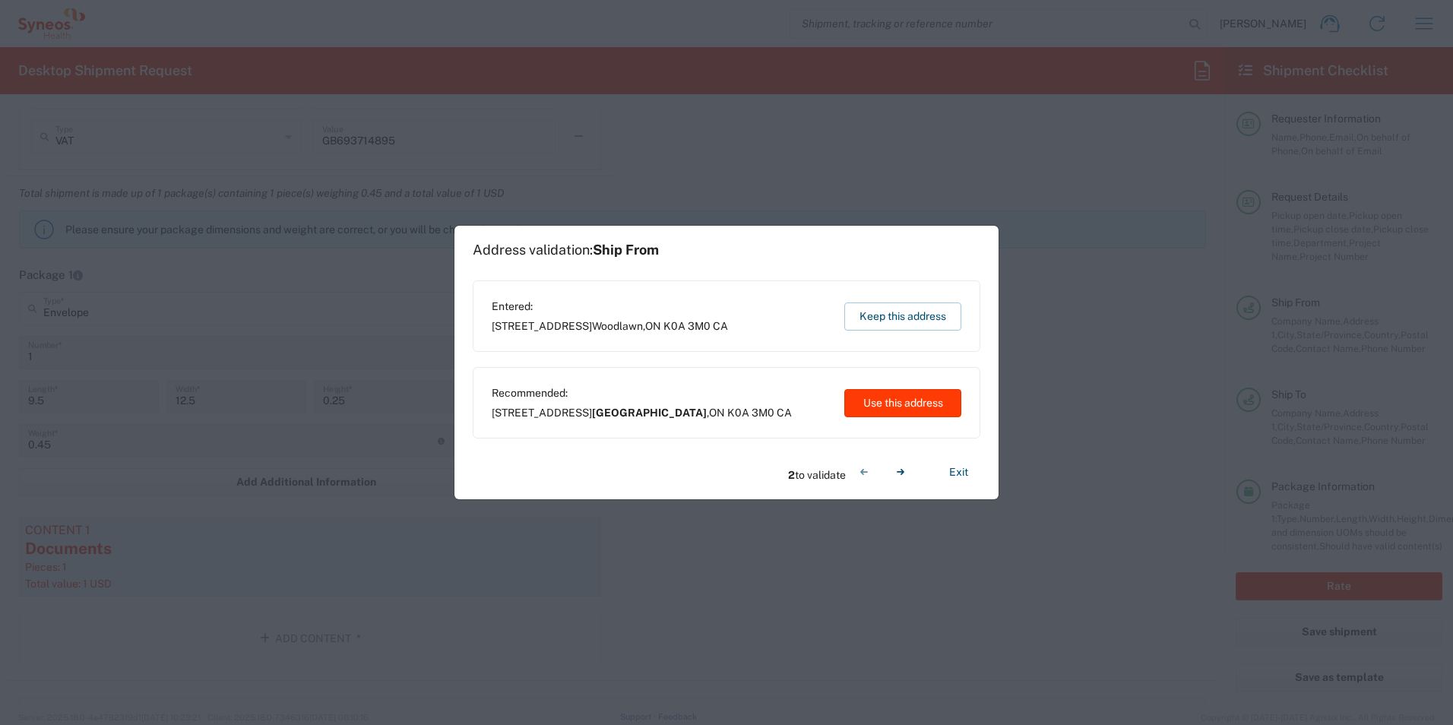
click at [873, 403] on button "Use this address" at bounding box center [902, 403] width 117 height 28
type input "[GEOGRAPHIC_DATA]"
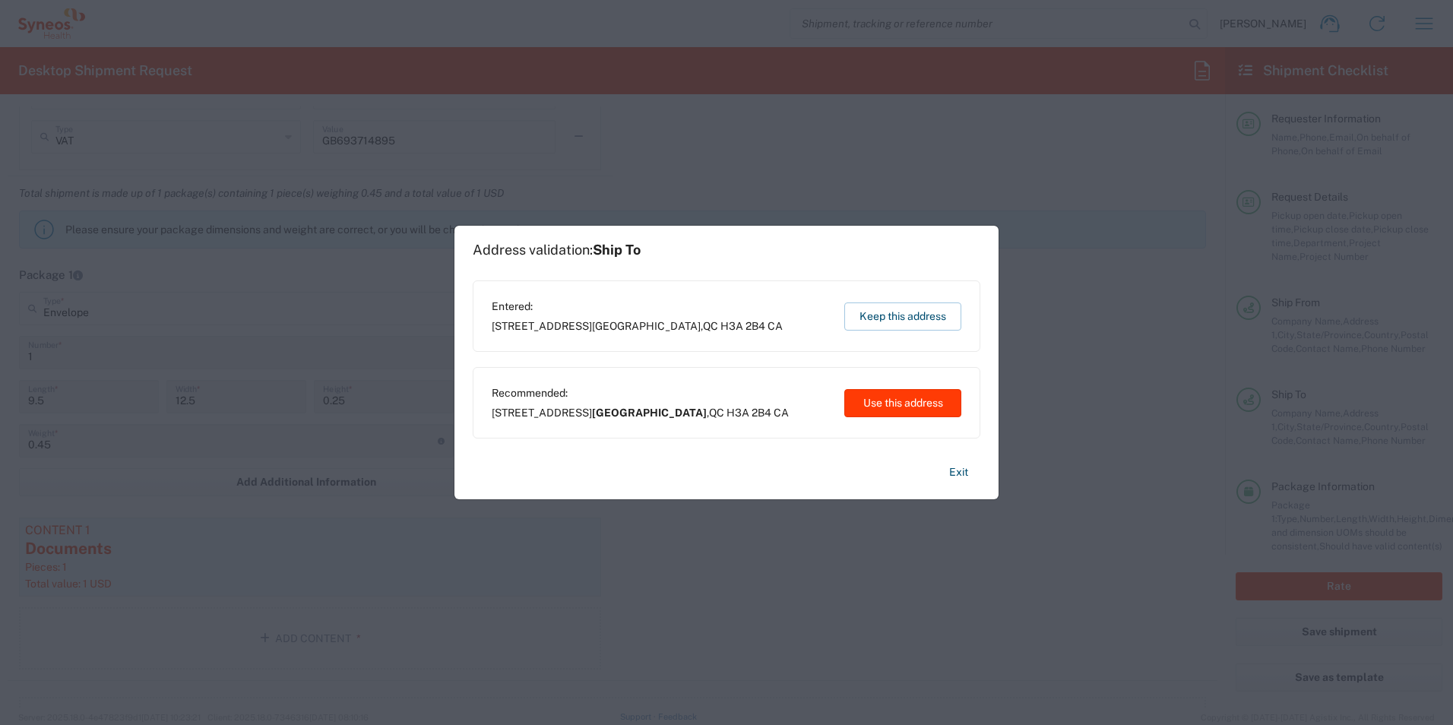
type input "[GEOGRAPHIC_DATA]"
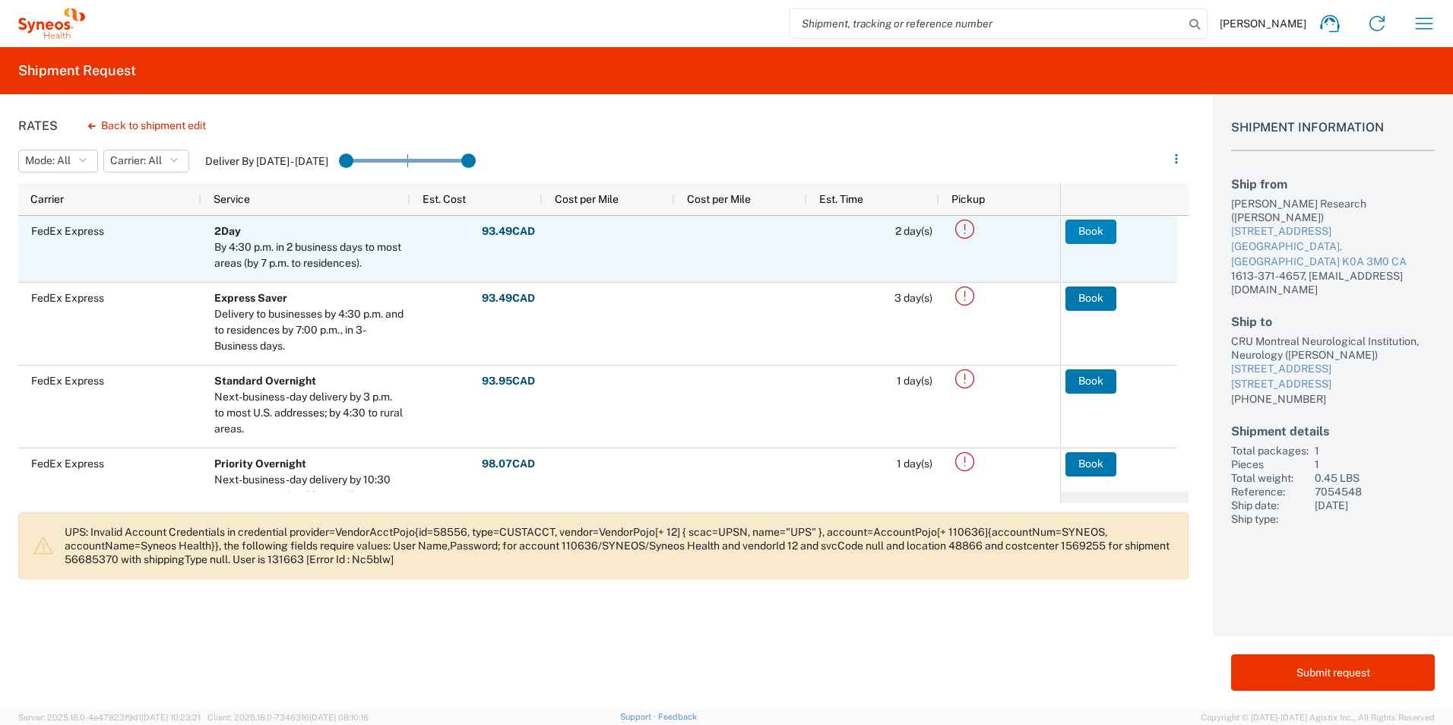
click at [1082, 236] on button "Book" at bounding box center [1091, 232] width 51 height 24
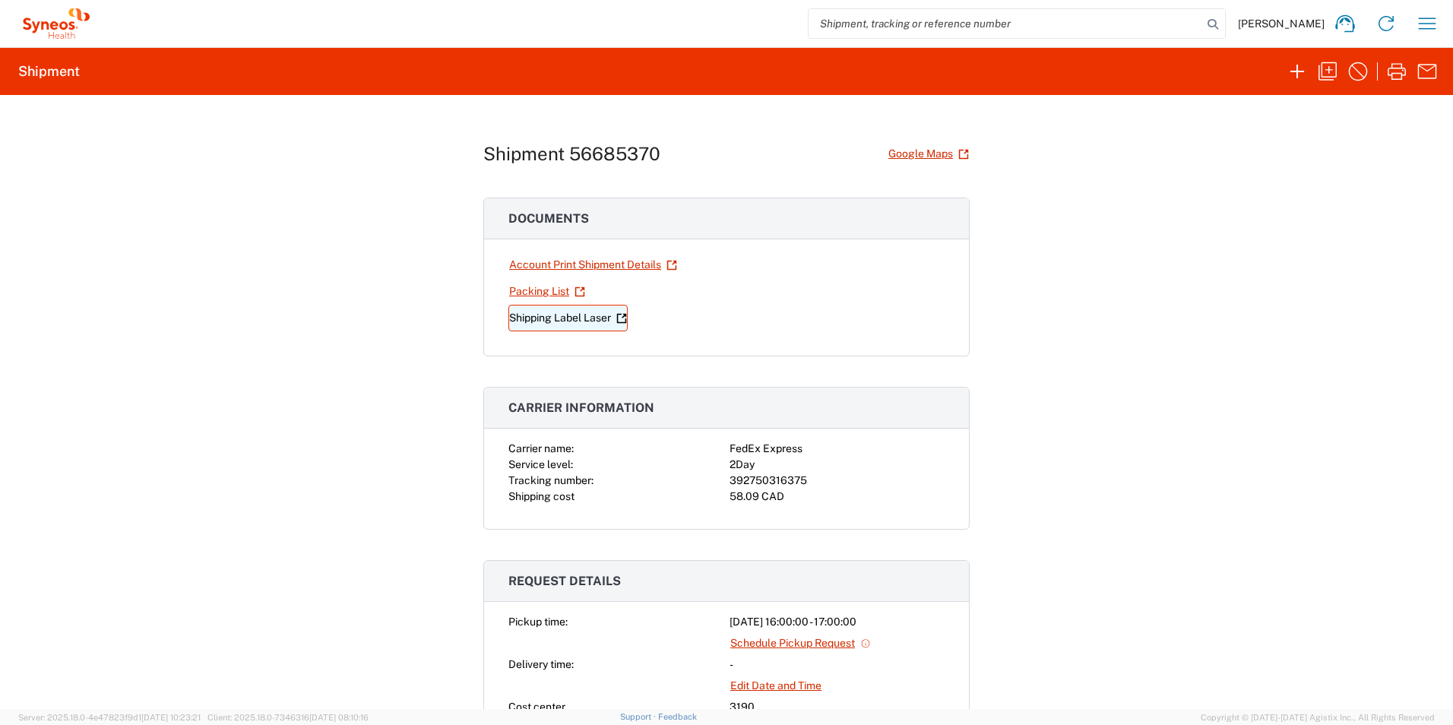
click at [540, 318] on link "Shipping Label Laser" at bounding box center [567, 318] width 119 height 27
